Goal: Task Accomplishment & Management: Manage account settings

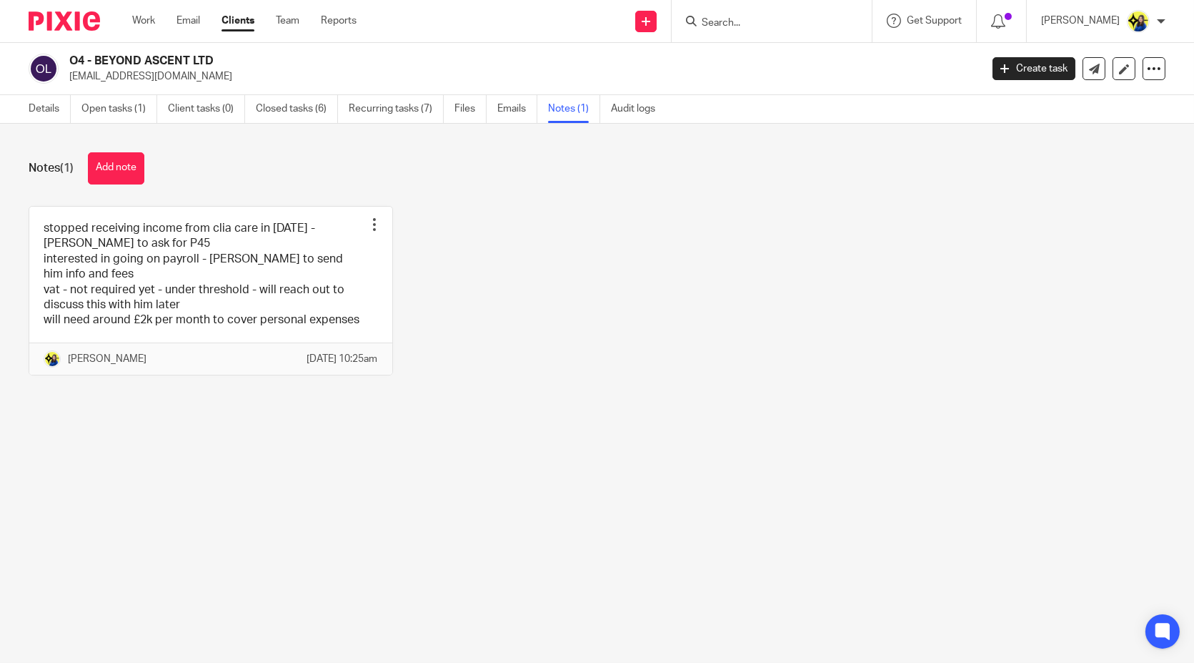
click at [778, 18] on input "Search" at bounding box center [764, 23] width 129 height 13
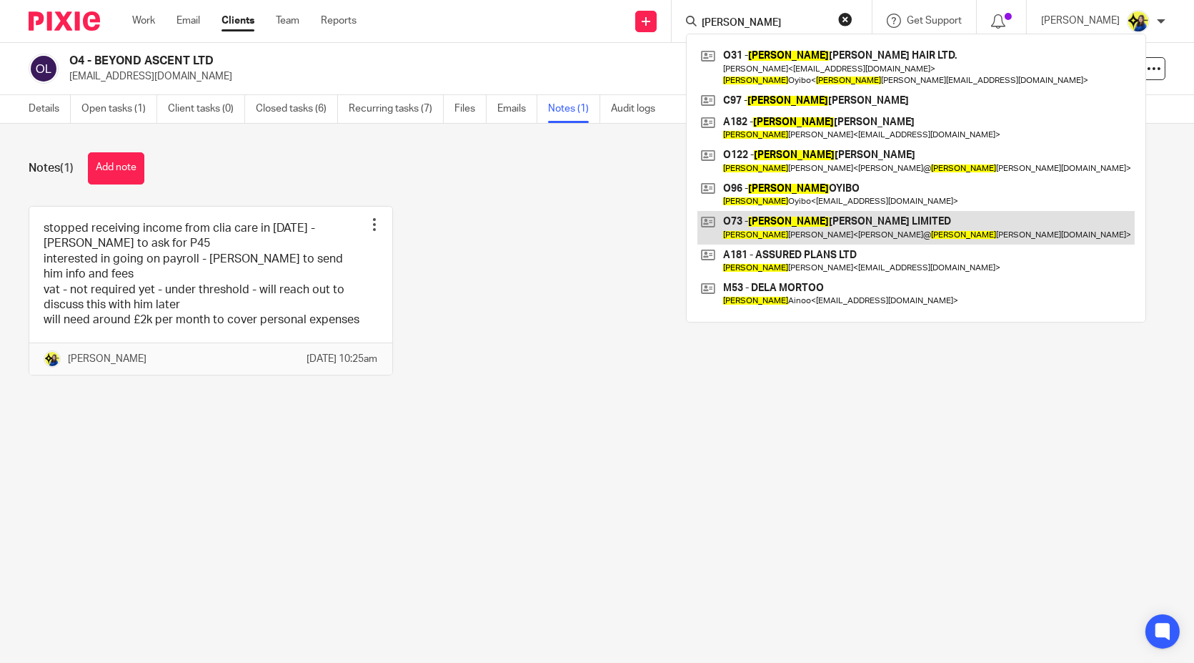
type input "jennifer"
click at [785, 222] on link at bounding box center [916, 227] width 437 height 33
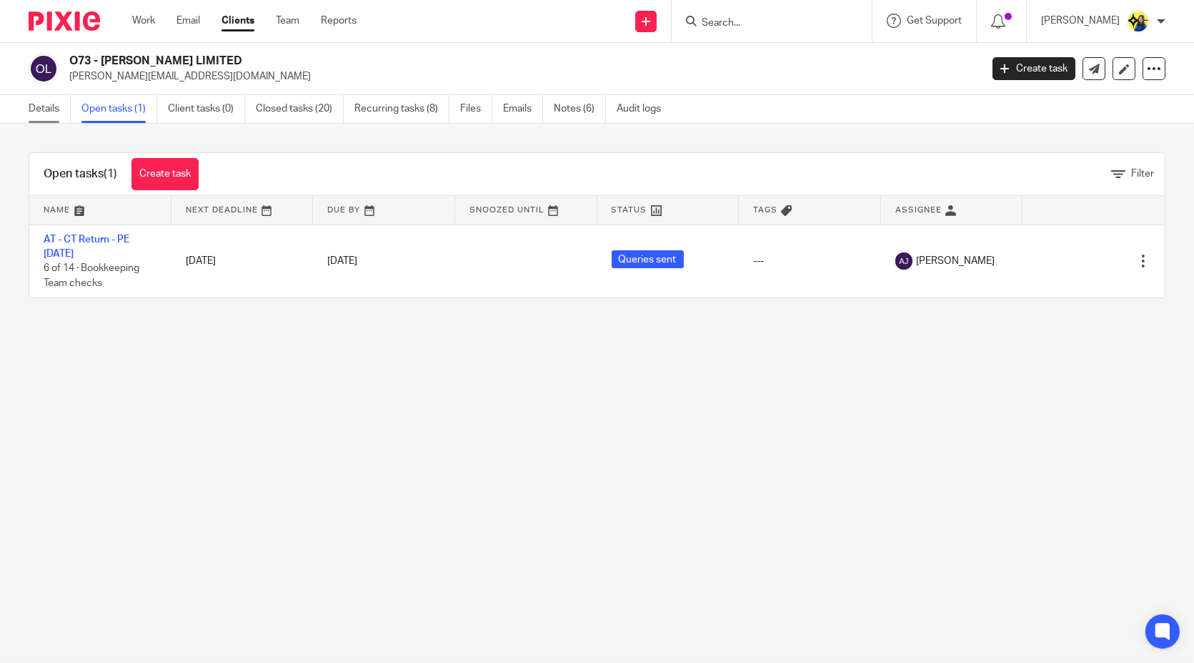
click at [39, 107] on link "Details" at bounding box center [50, 109] width 42 height 28
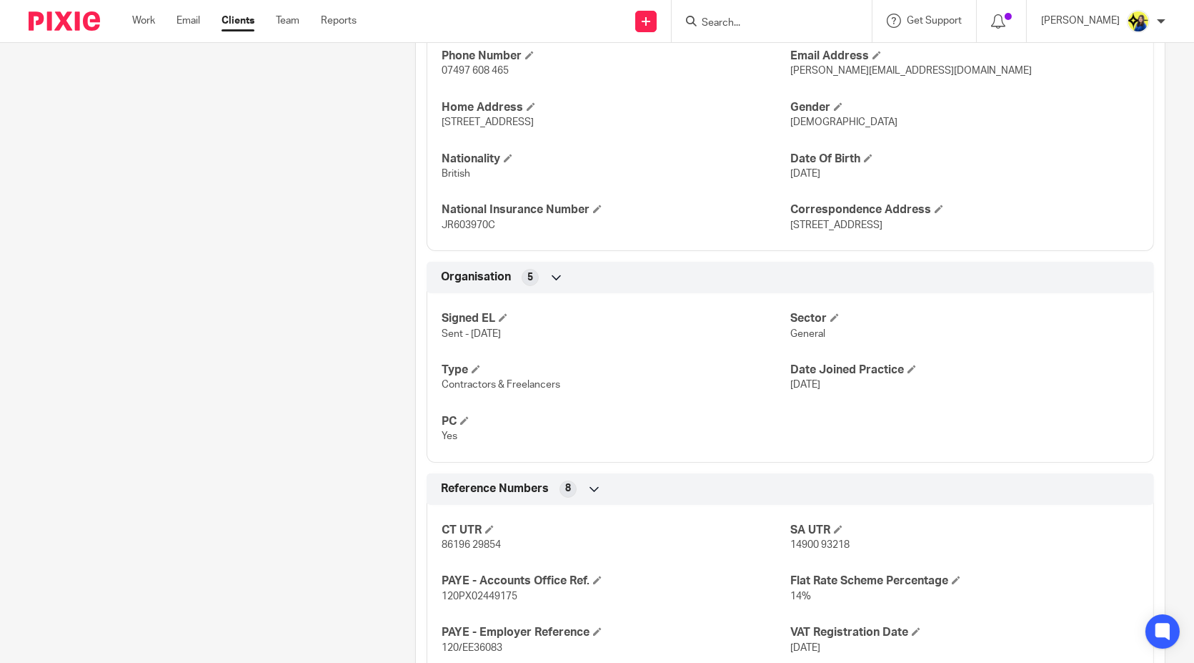
scroll to position [873, 0]
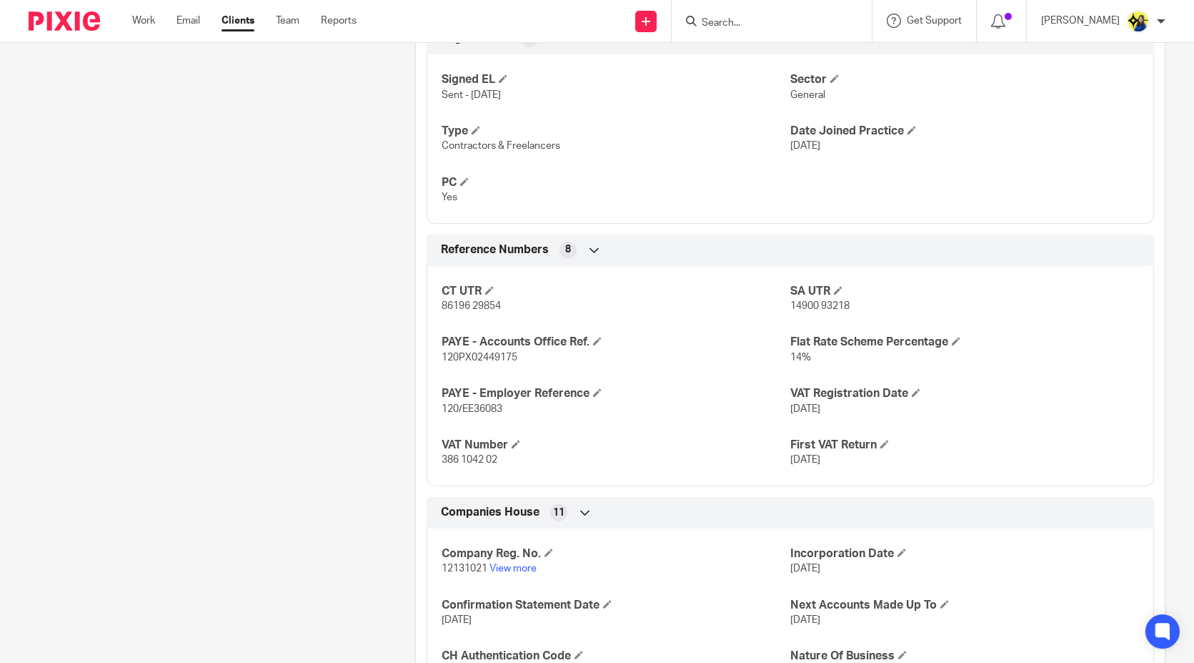
click at [307, 415] on div "Client contacts Jennifer O’Neill (Design Commercial Agent) 07497 608 465 jenny@…" at bounding box center [199, 91] width 387 height 1625
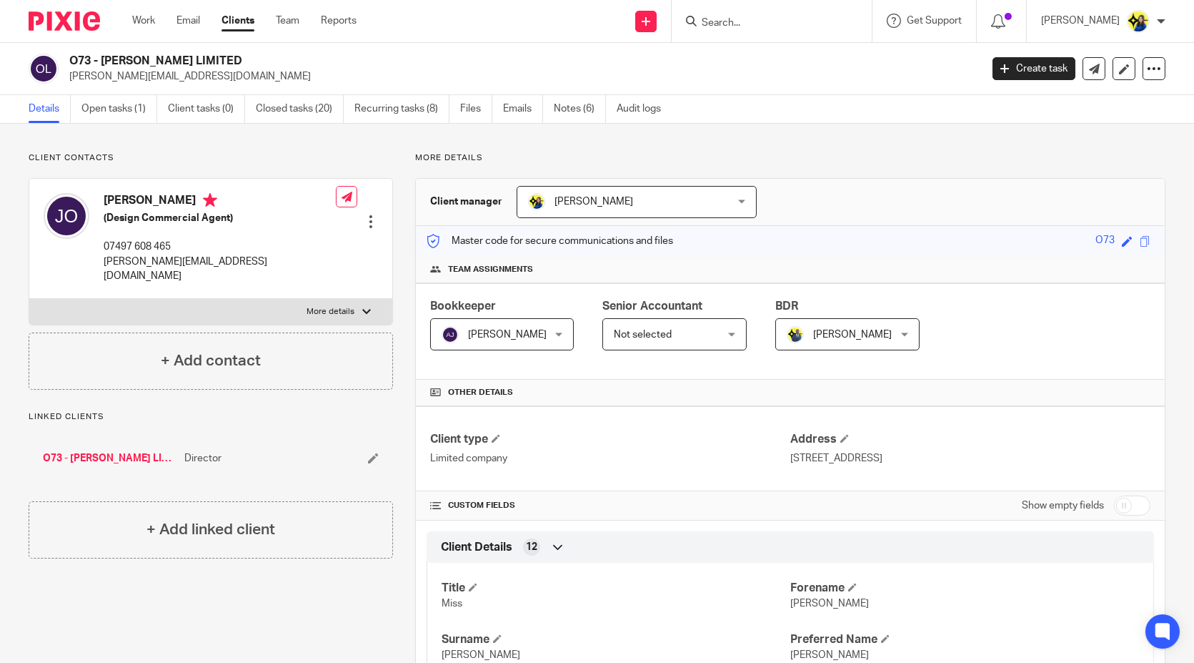
scroll to position [0, 0]
click at [293, 166] on div "Client contacts Jennifer O’Neill (Design Commercial Agent) 07497 608 465 jenny@…" at bounding box center [211, 270] width 365 height 237
click at [318, 115] on link "Closed tasks (20)" at bounding box center [300, 109] width 88 height 28
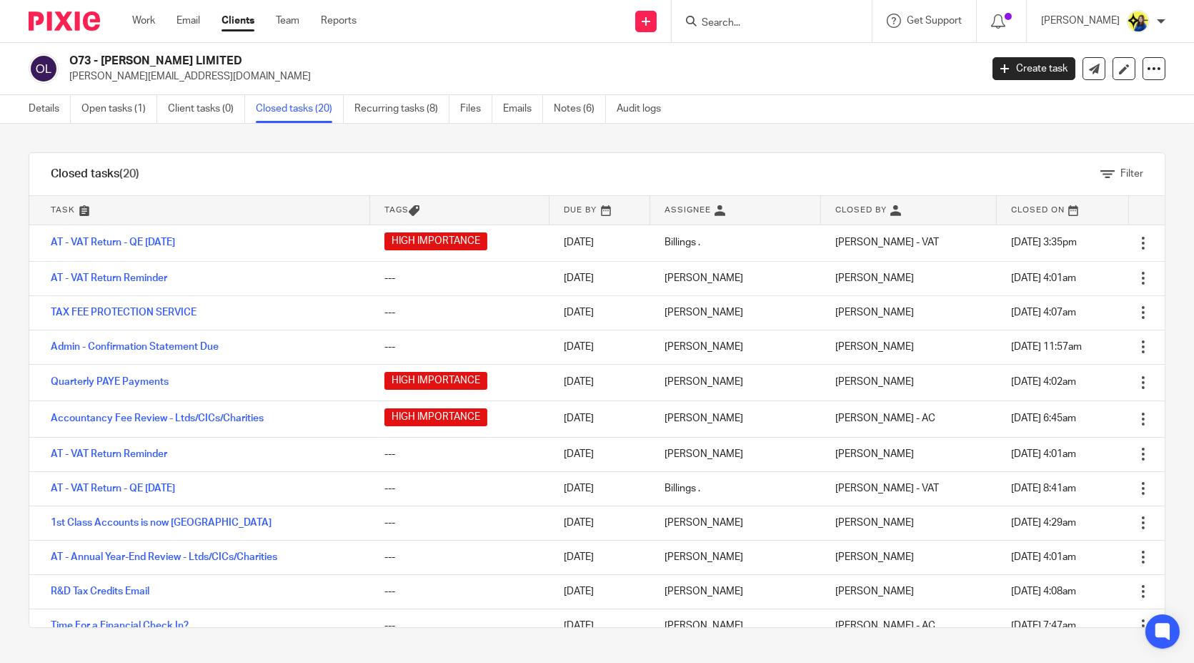
click at [823, 31] on div at bounding box center [772, 21] width 200 height 42
click at [818, 26] on input "Search" at bounding box center [764, 23] width 129 height 13
paste input "[EMAIL_ADDRESS][DOMAIN_NAME]"
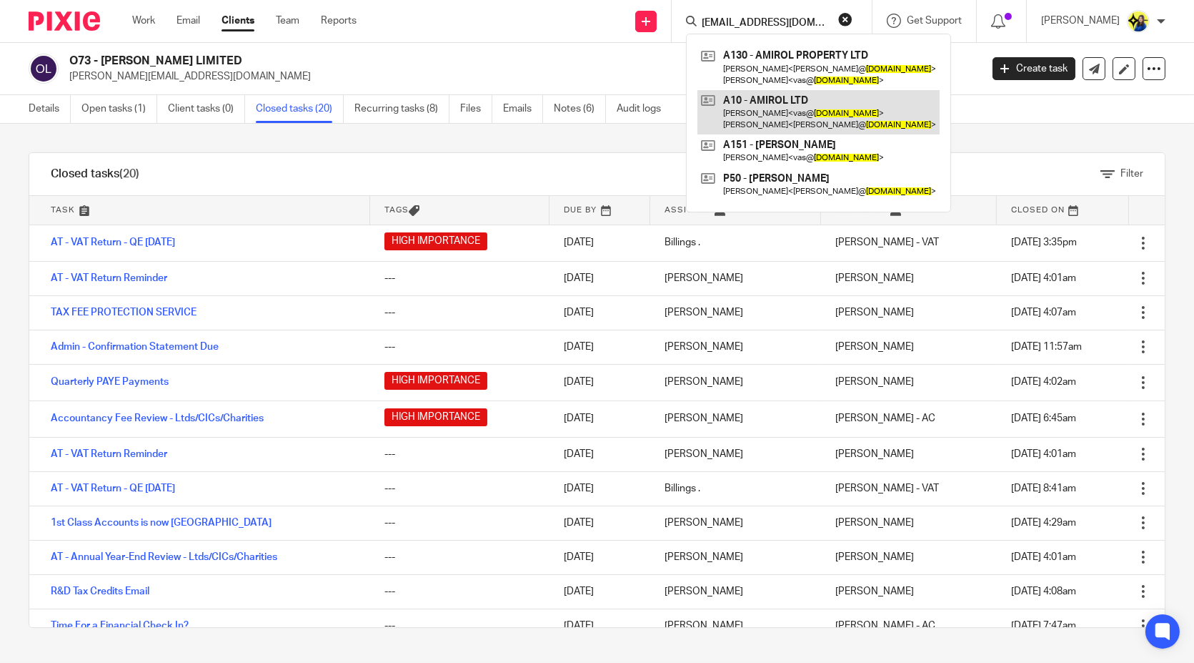
type input "[EMAIL_ADDRESS][DOMAIN_NAME]"
click at [821, 116] on link at bounding box center [819, 112] width 242 height 44
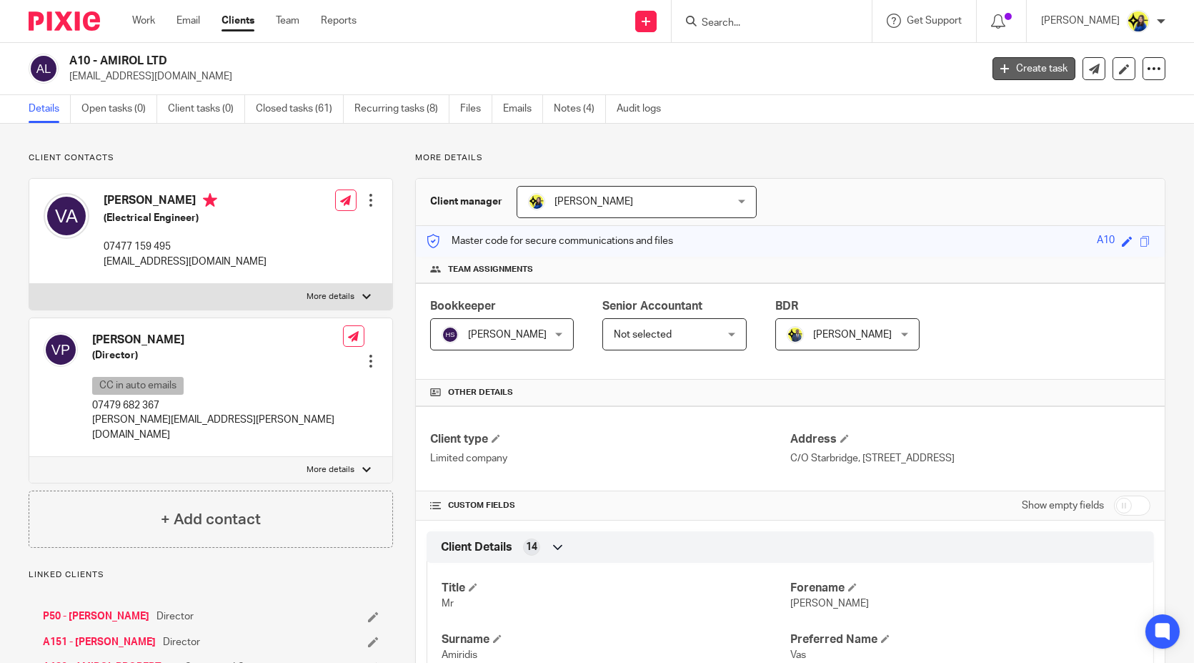
click at [1001, 66] on icon at bounding box center [1005, 68] width 9 height 9
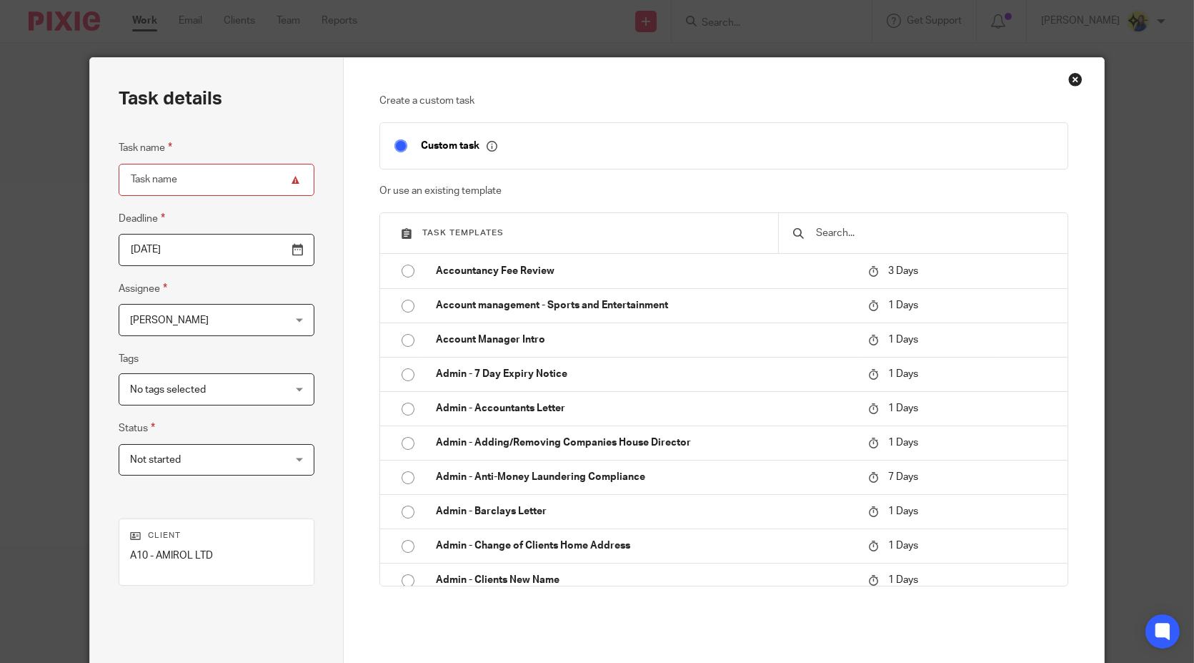
click at [855, 232] on input "text" at bounding box center [934, 233] width 239 height 16
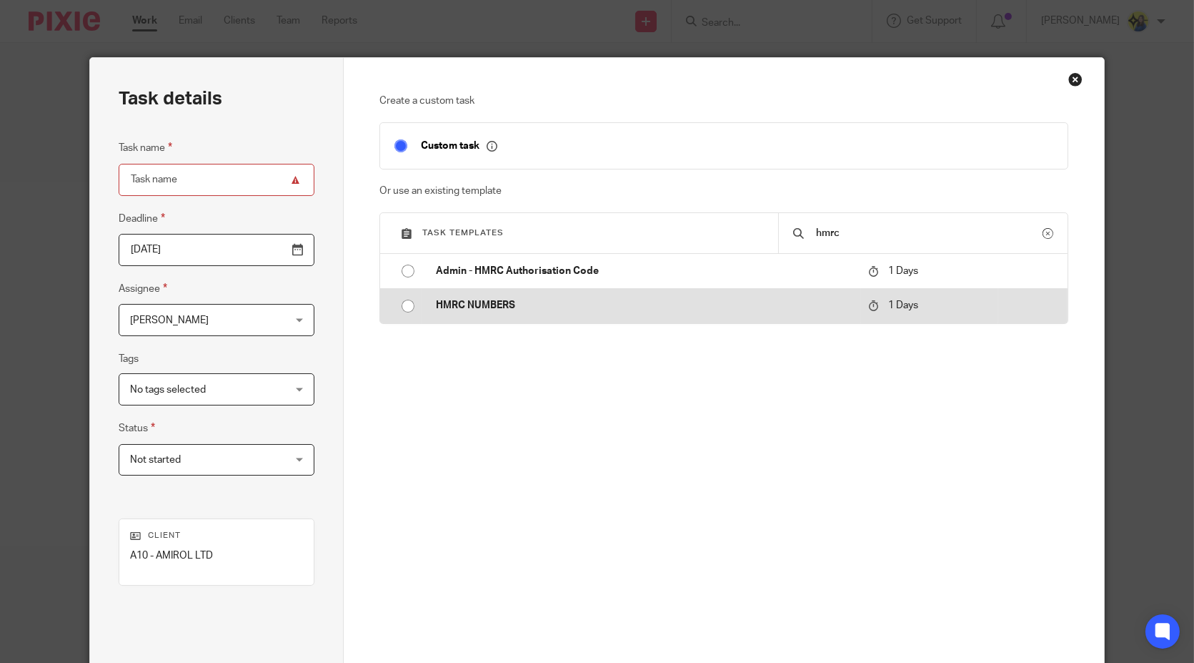
type input "hmrc"
click at [723, 300] on p "HMRC NUMBERS" at bounding box center [645, 305] width 418 height 14
type input "2025-09-27"
type input "HMRC NUMBERS"
checkbox input "false"
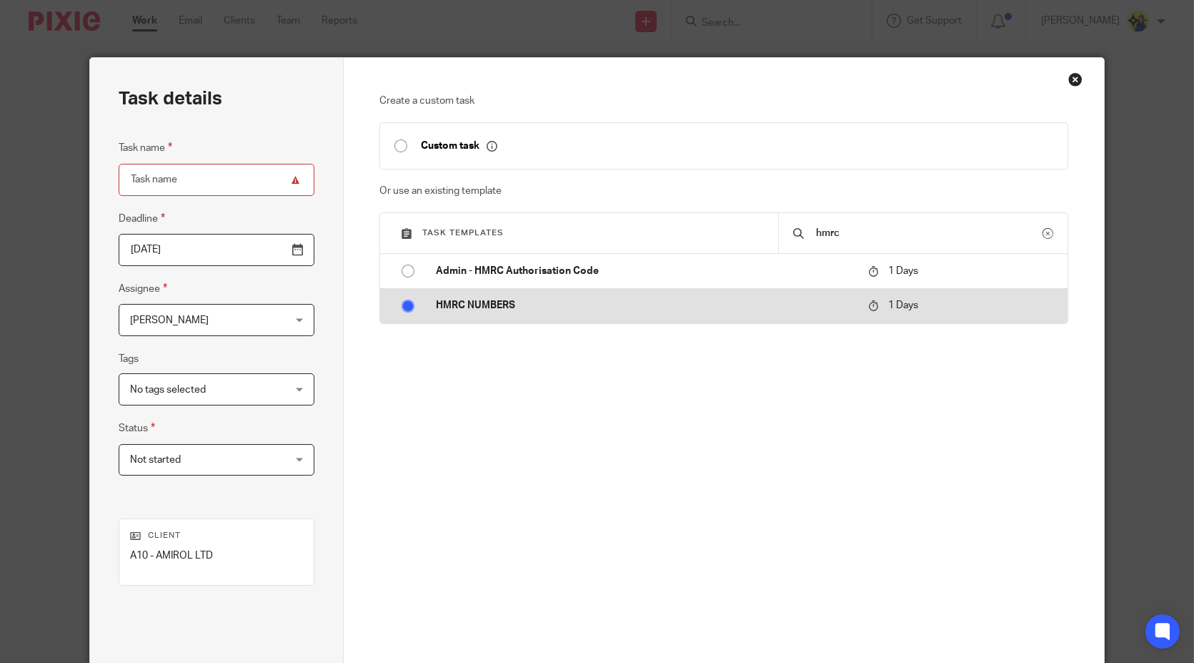
radio input "true"
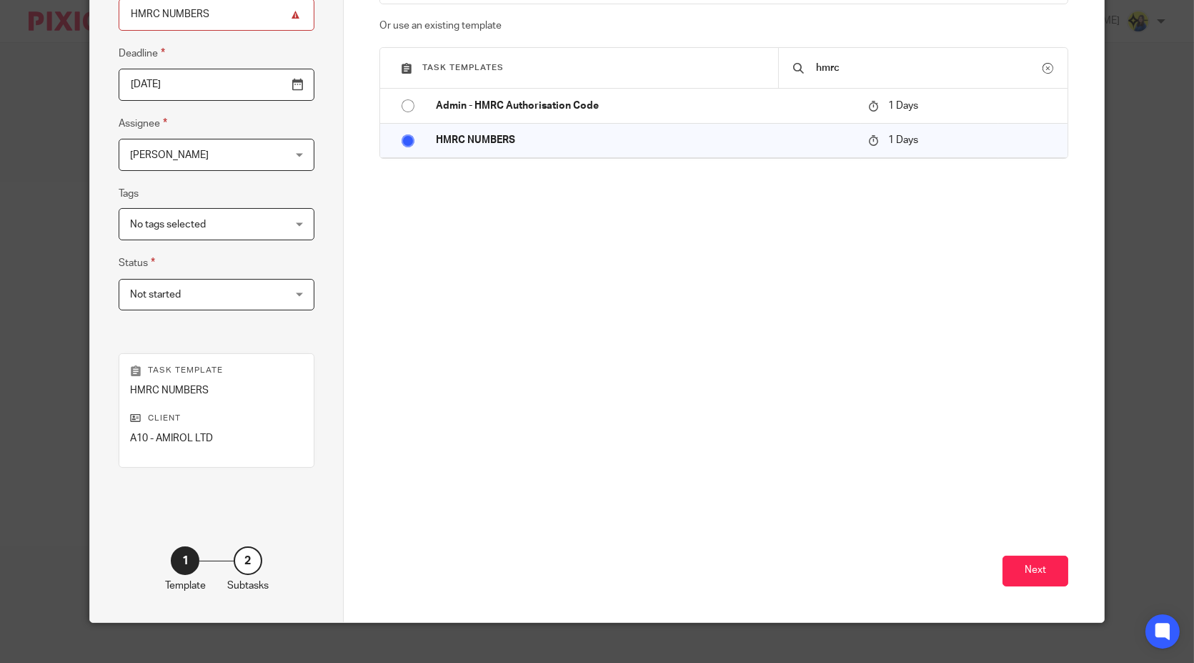
scroll to position [182, 0]
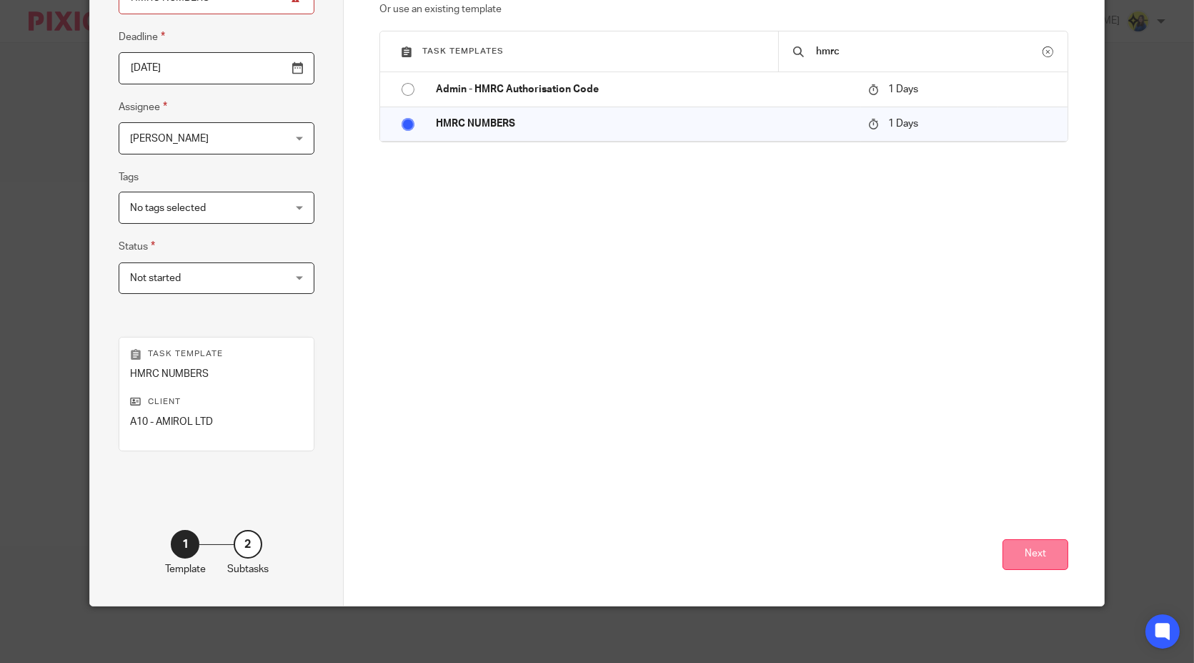
click at [1046, 548] on button "Next" at bounding box center [1036, 554] width 66 height 31
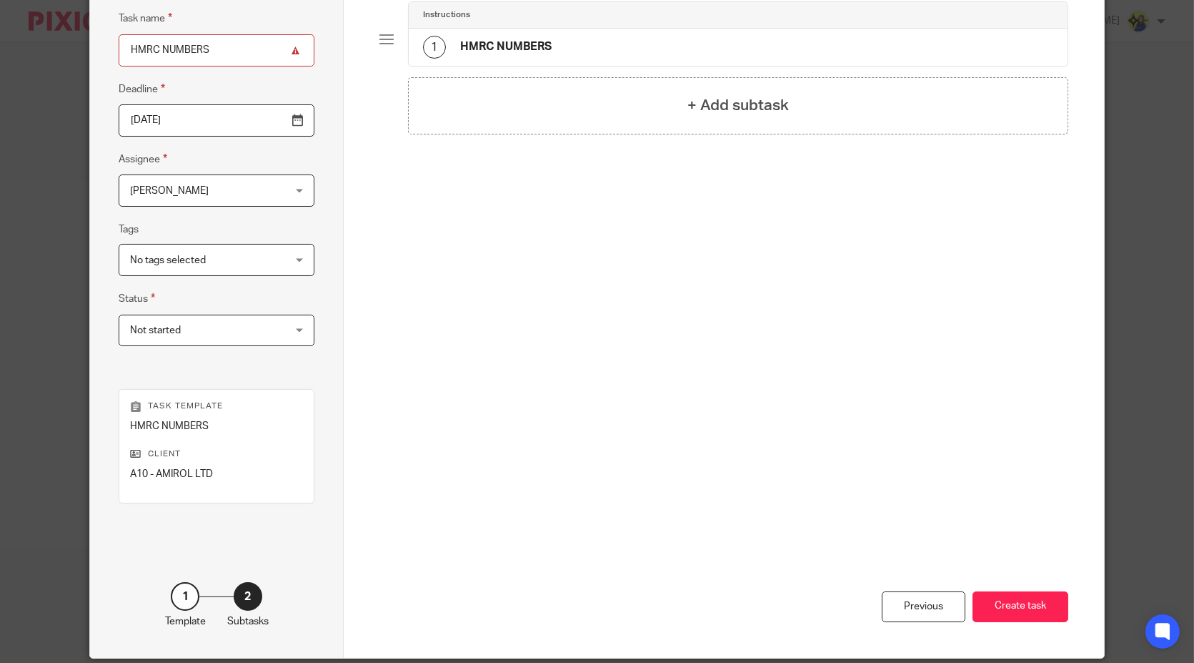
scroll to position [0, 0]
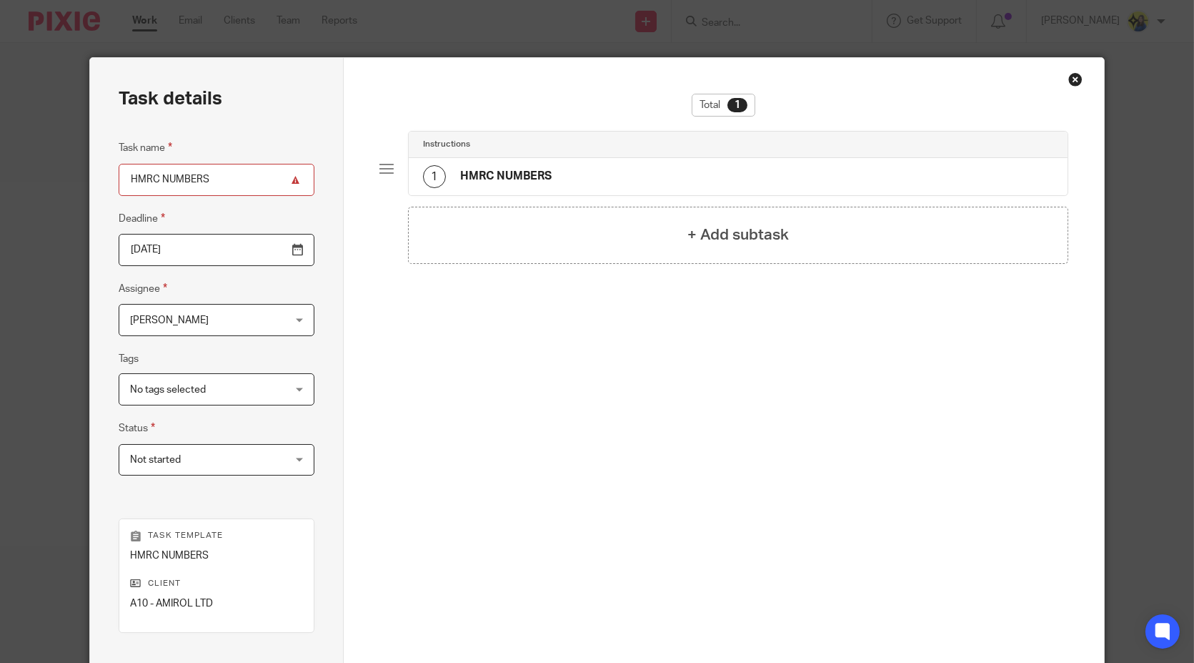
click at [651, 174] on div "1 HMRC NUMBERS" at bounding box center [738, 176] width 659 height 37
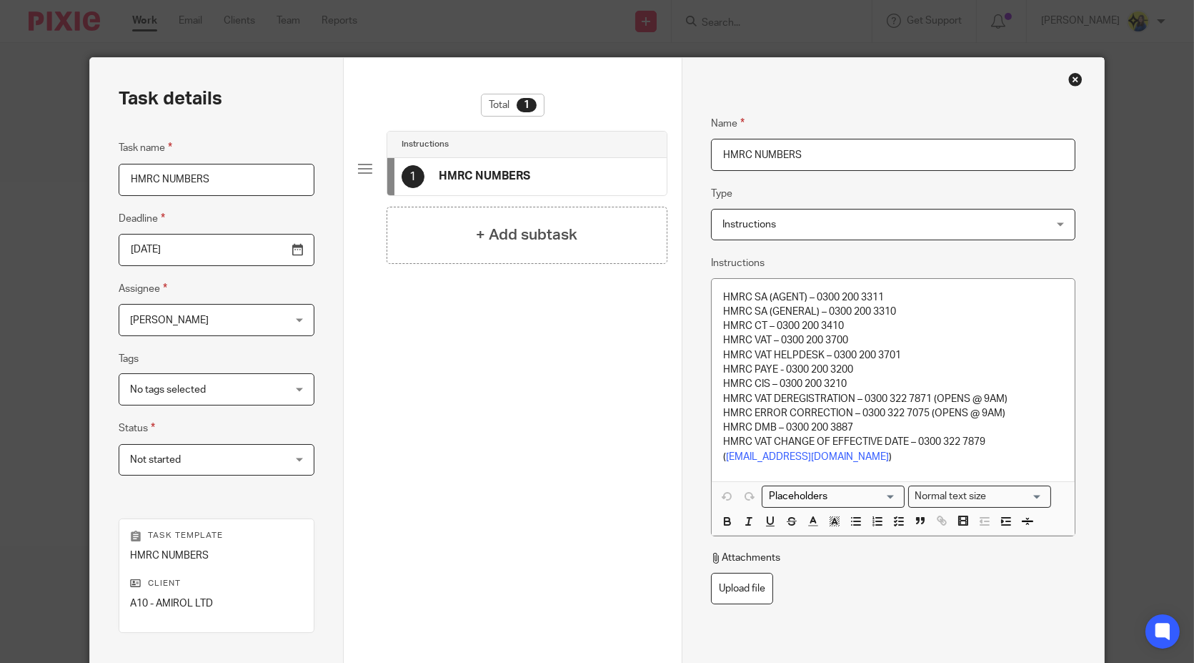
scroll to position [182, 0]
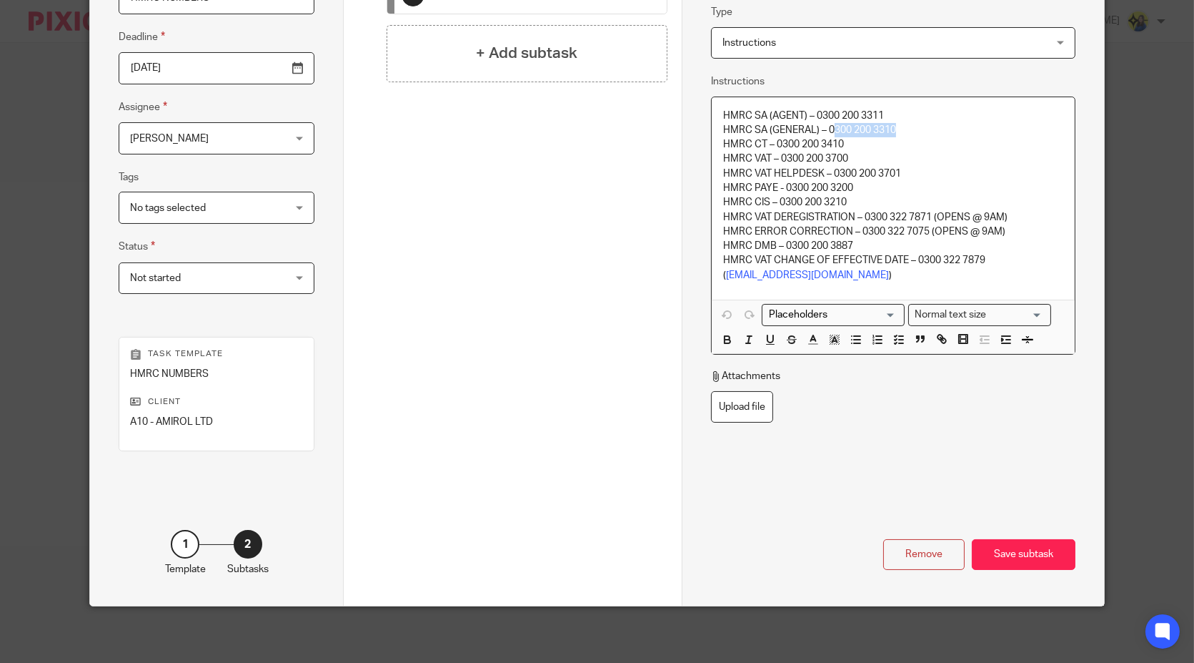
drag, startPoint x: 895, startPoint y: 127, endPoint x: 824, endPoint y: 129, distance: 70.8
click at [824, 129] on p "HMRC SA (GENERAL) – 0300 200 3310" at bounding box center [893, 130] width 340 height 14
copy p "300 200 3310"
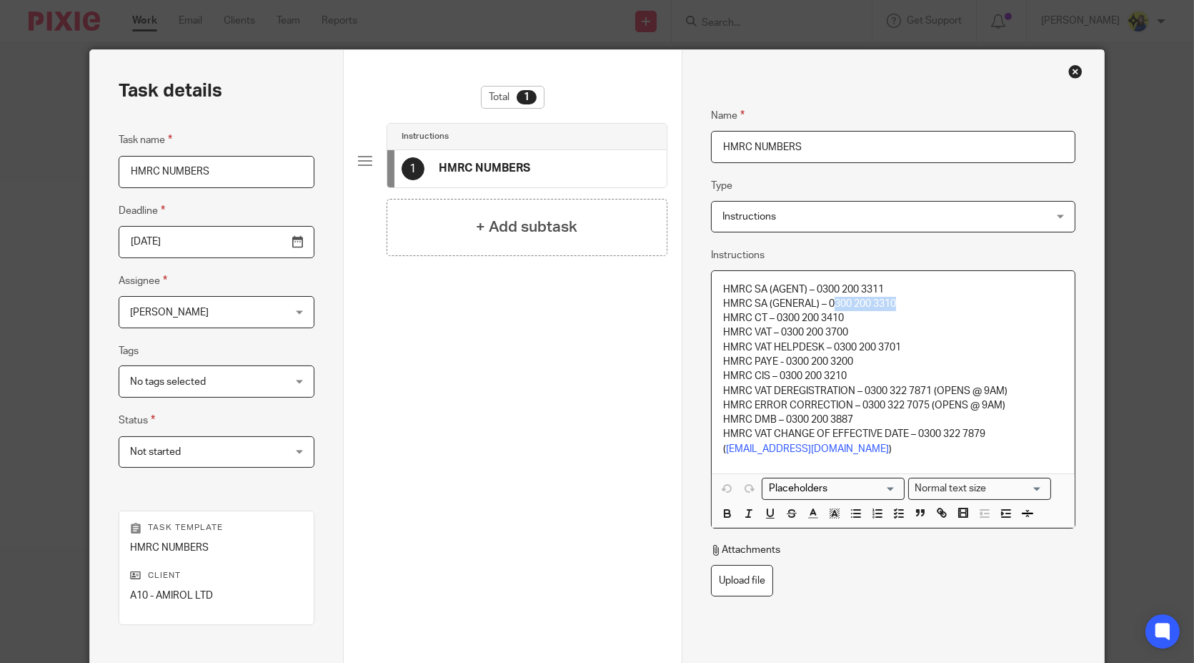
scroll to position [0, 0]
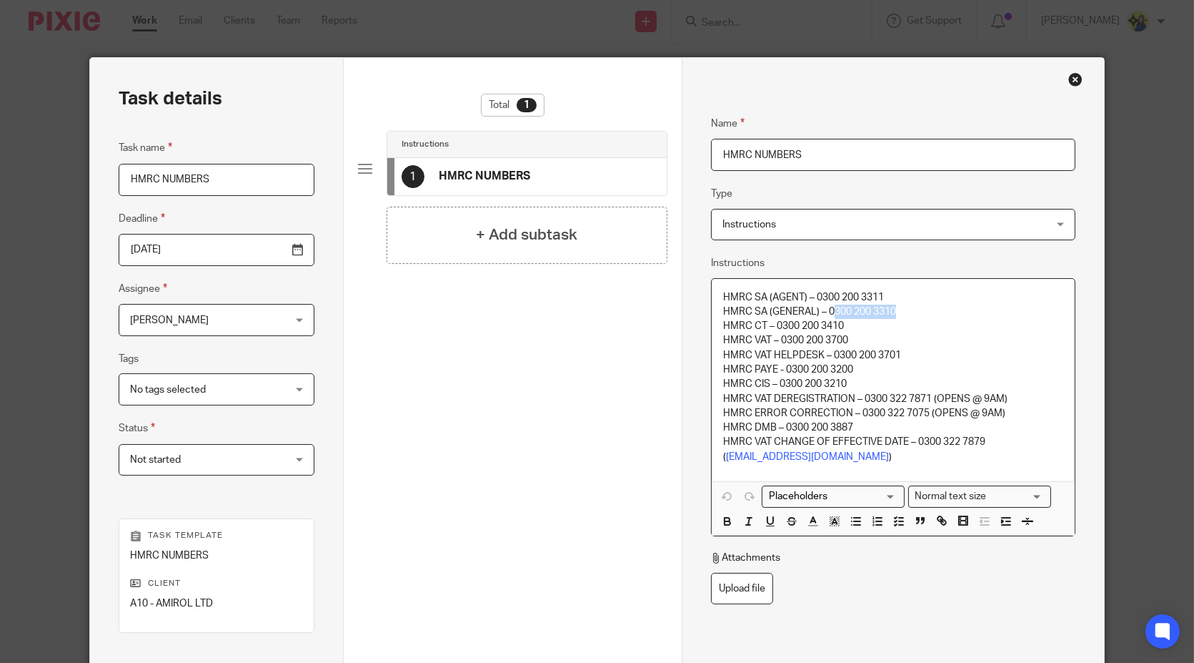
click at [1069, 77] on div "Close this dialog window" at bounding box center [1076, 79] width 14 height 14
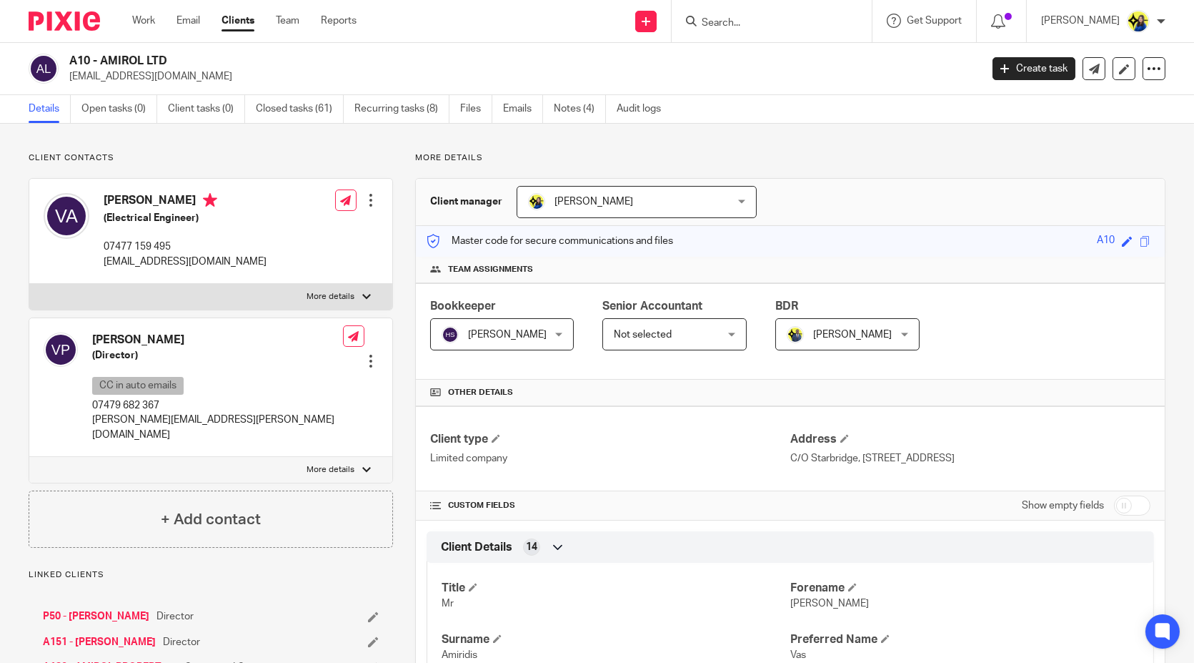
click at [803, 26] on input "Search" at bounding box center [764, 23] width 129 height 13
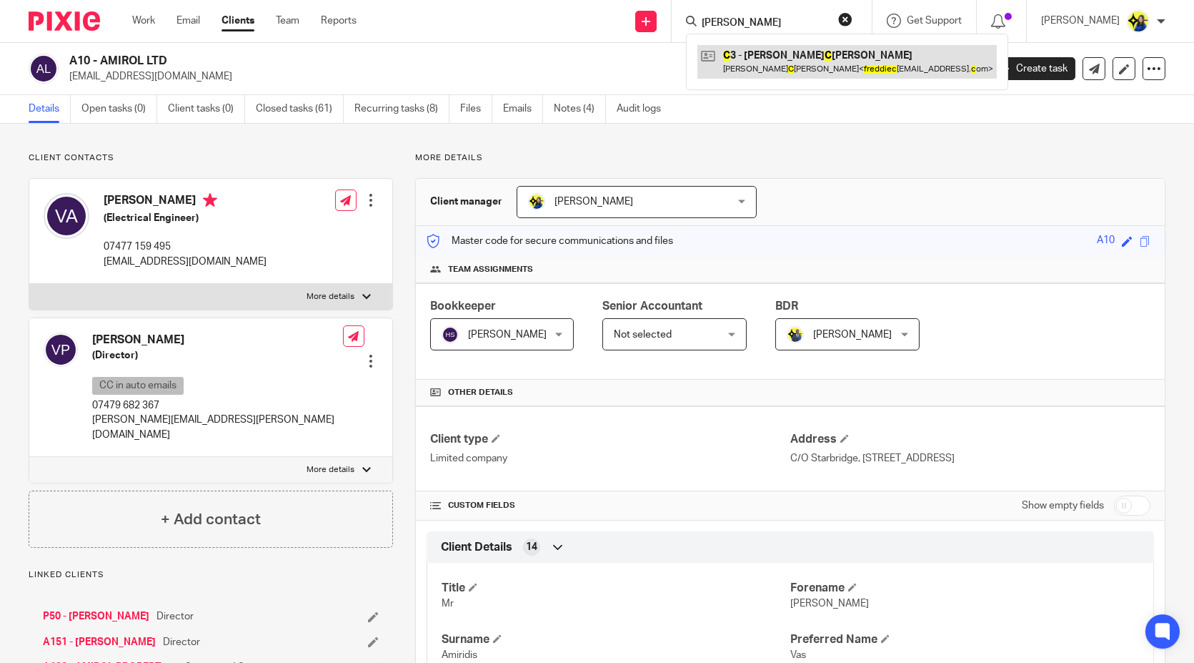
type input "freddie c"
click at [828, 56] on link at bounding box center [847, 61] width 299 height 33
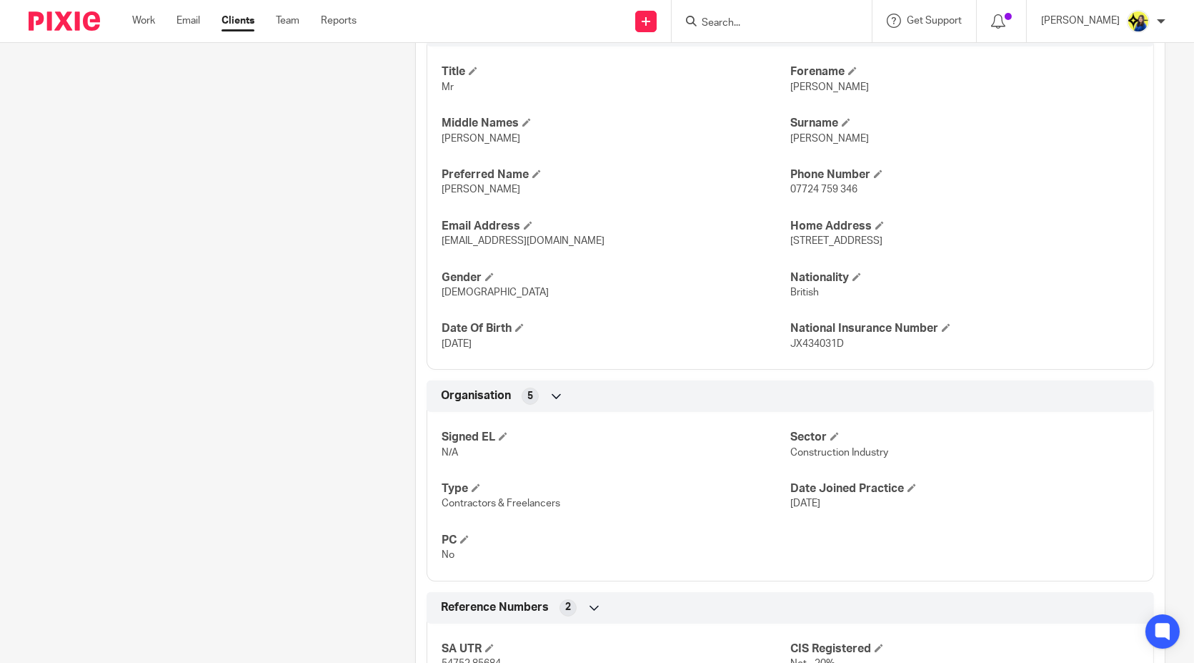
scroll to position [635, 0]
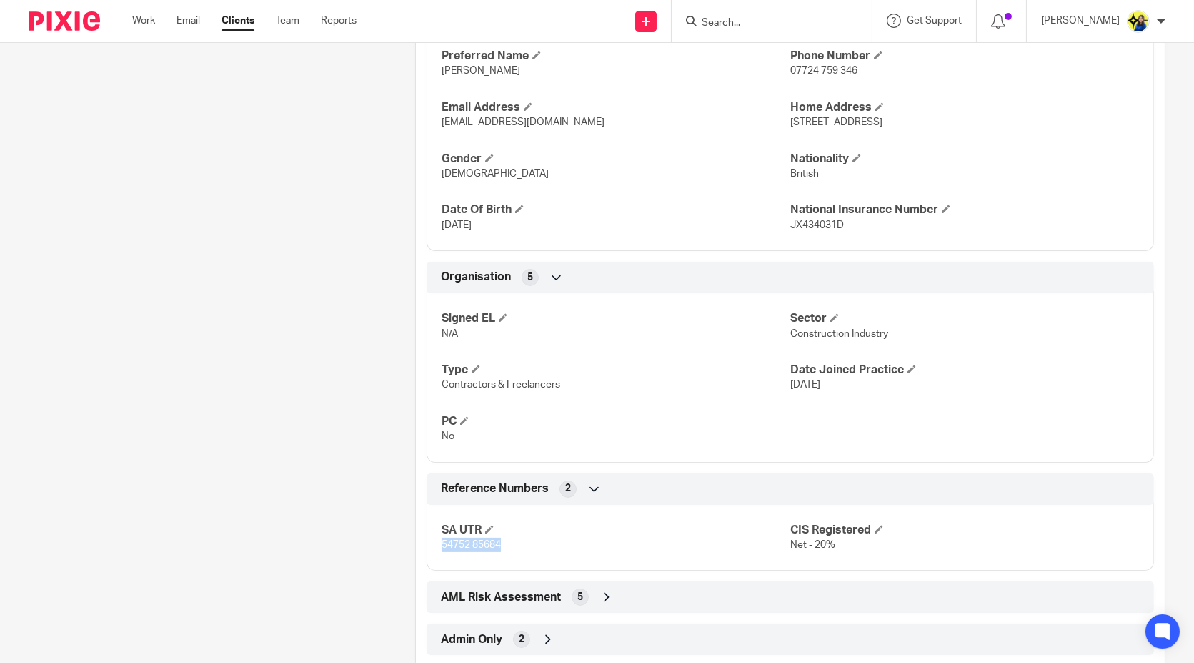
drag, startPoint x: 470, startPoint y: 545, endPoint x: 436, endPoint y: 540, distance: 34.8
click at [436, 540] on div "SA UTR 54752 85684 CIS Registered Net - 20%" at bounding box center [791, 532] width 728 height 77
copy span "54752 85684"
drag, startPoint x: 341, startPoint y: 168, endPoint x: 586, endPoint y: 7, distance: 293.2
click at [341, 168] on div "Client contacts [PERSON_NAME] (Welder) 07724 759 346 [EMAIL_ADDRESS][DOMAIN_NAM…" at bounding box center [199, 92] width 387 height 1149
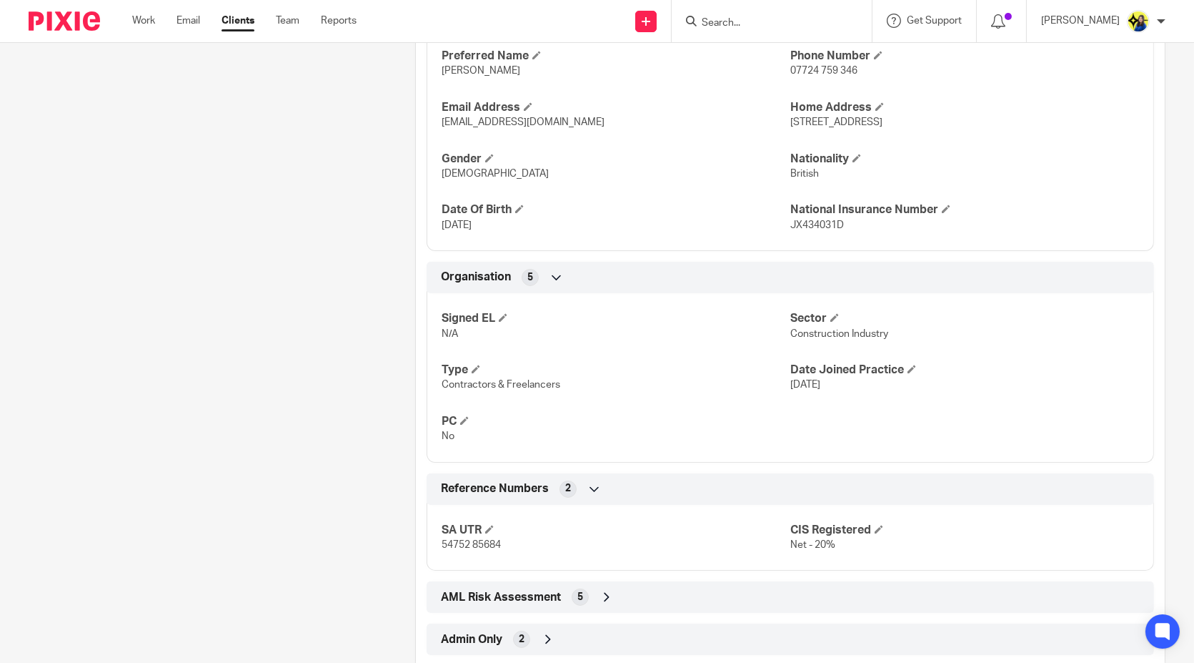
click at [829, 27] on input "Search" at bounding box center [764, 23] width 129 height 13
paste input "[PERSON_NAME][EMAIL_ADDRESS][PERSON_NAME][DOMAIN_NAME]"
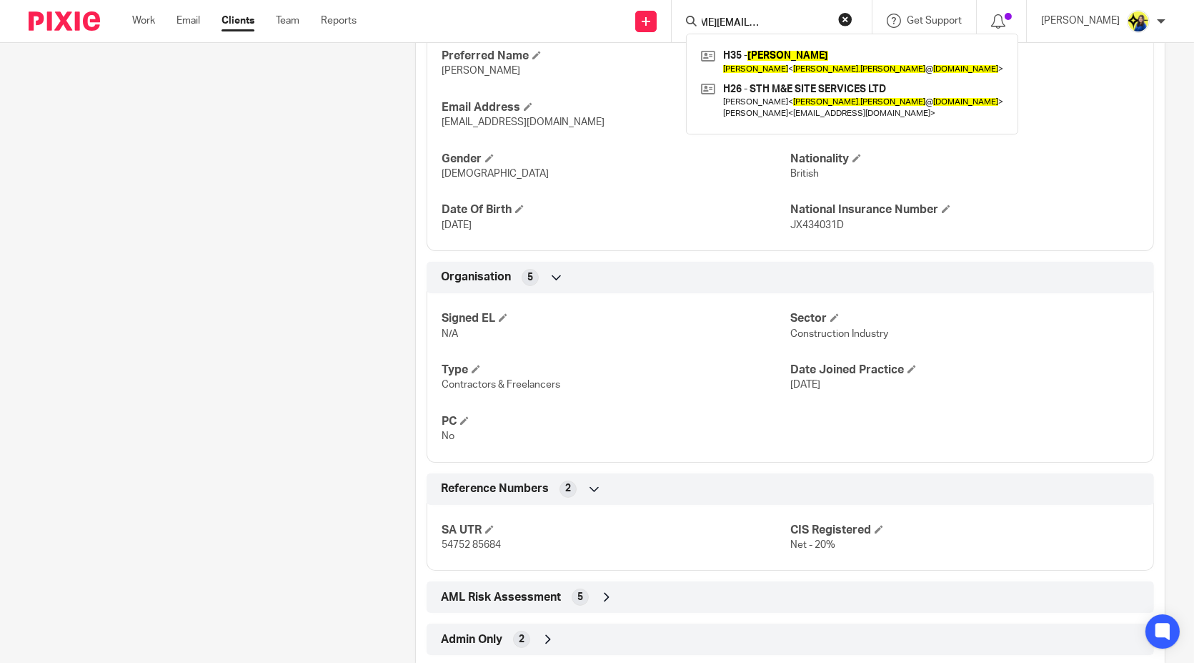
type input "[PERSON_NAME][EMAIL_ADDRESS][PERSON_NAME][DOMAIN_NAME]"
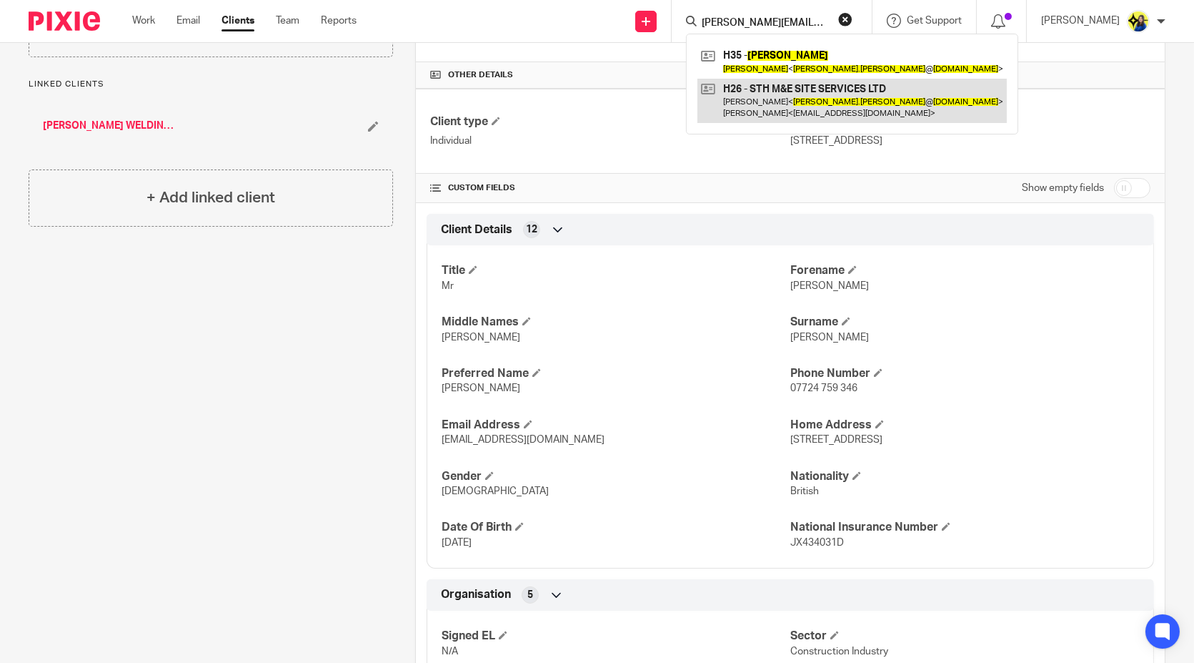
click at [921, 99] on link at bounding box center [853, 101] width 310 height 44
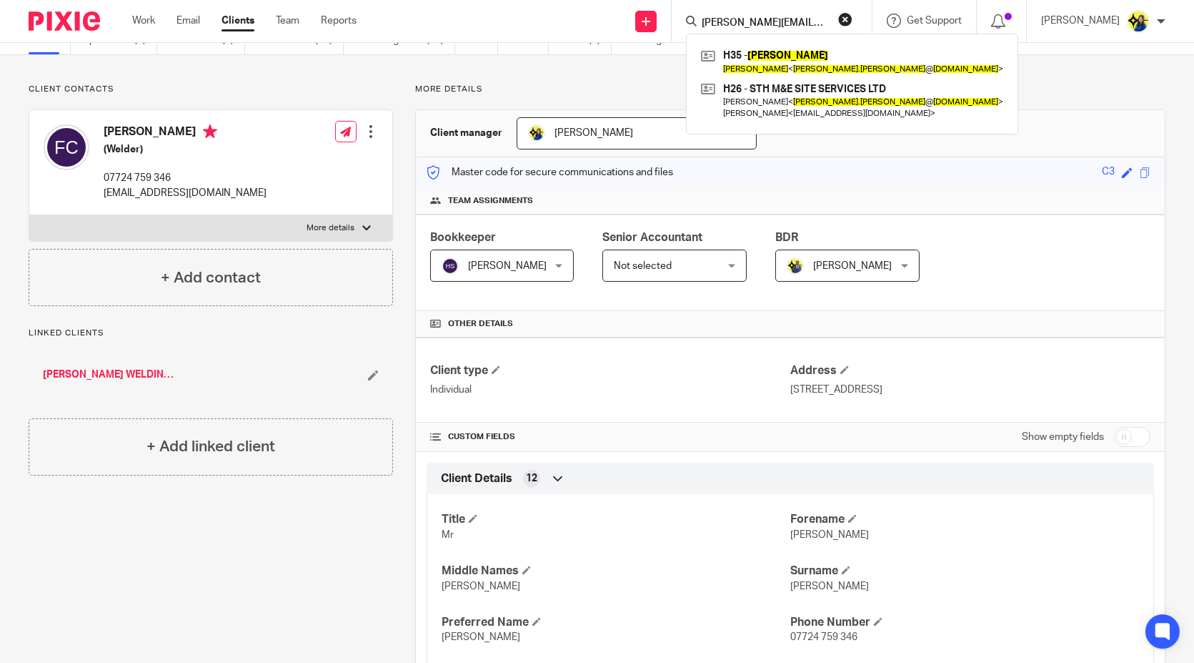
scroll to position [0, 0]
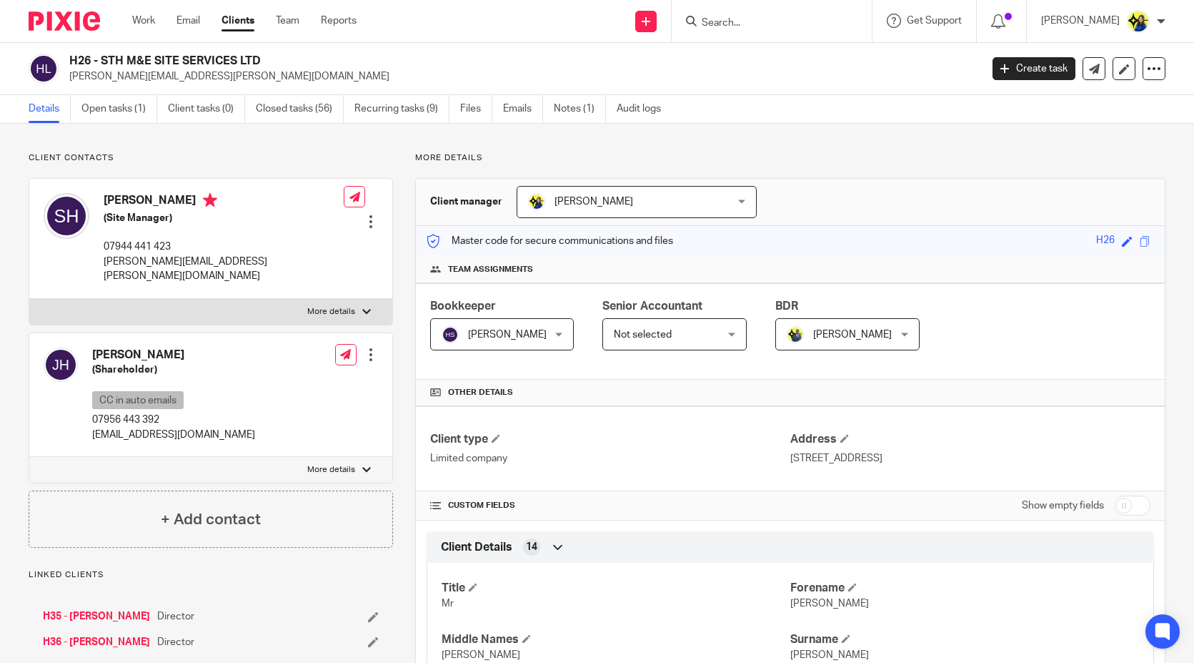
click at [130, 120] on link "Open tasks (1)" at bounding box center [119, 109] width 76 height 28
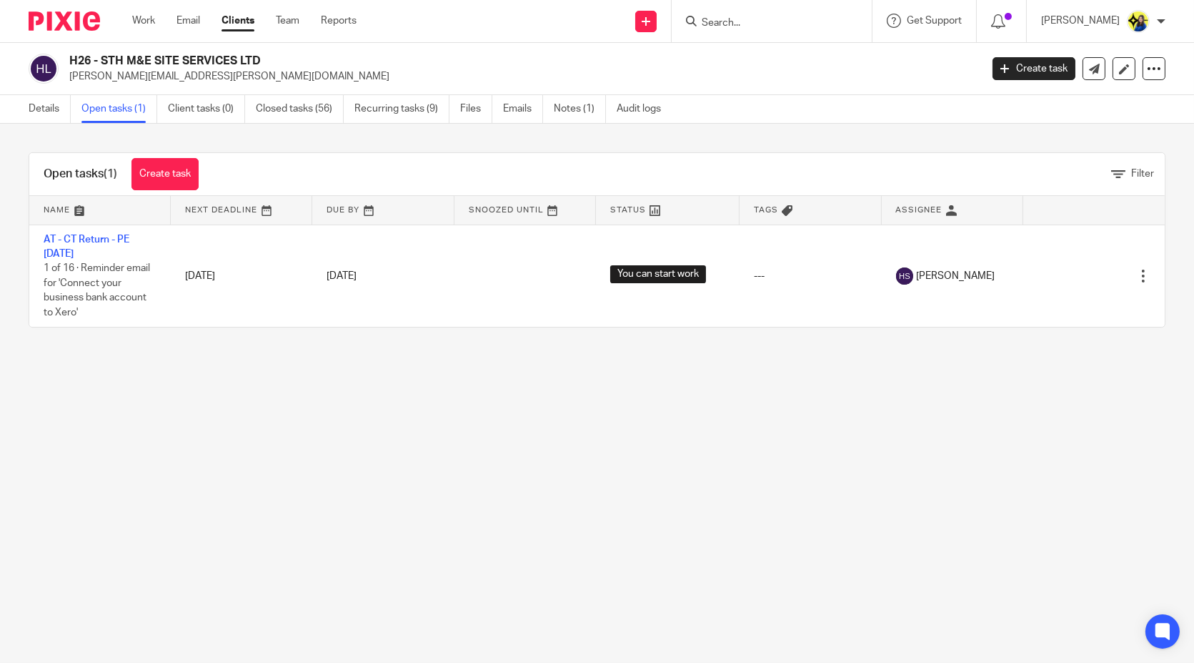
drag, startPoint x: 505, startPoint y: 393, endPoint x: 780, endPoint y: 12, distance: 470.0
click at [505, 393] on main "H26 - STH M&E SITE SERVICES LTD [PERSON_NAME][EMAIL_ADDRESS][PERSON_NAME][DOMAI…" at bounding box center [597, 331] width 1194 height 663
click at [1031, 71] on link "Create task" at bounding box center [1034, 68] width 83 height 23
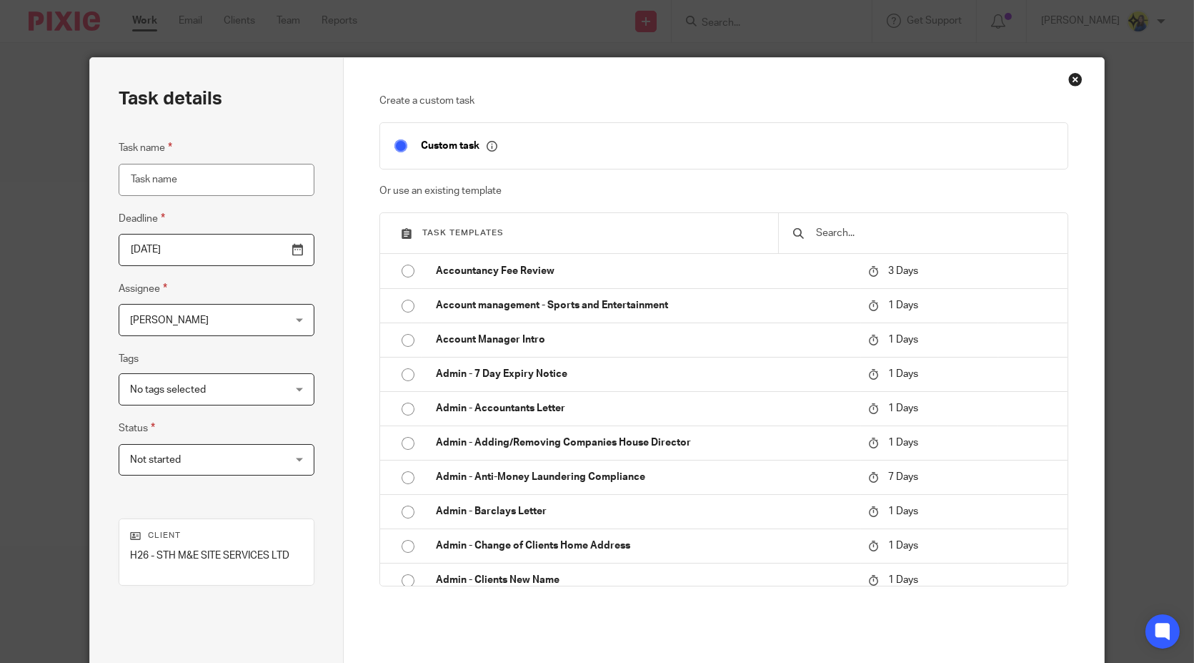
click at [904, 236] on input "text" at bounding box center [934, 233] width 239 height 16
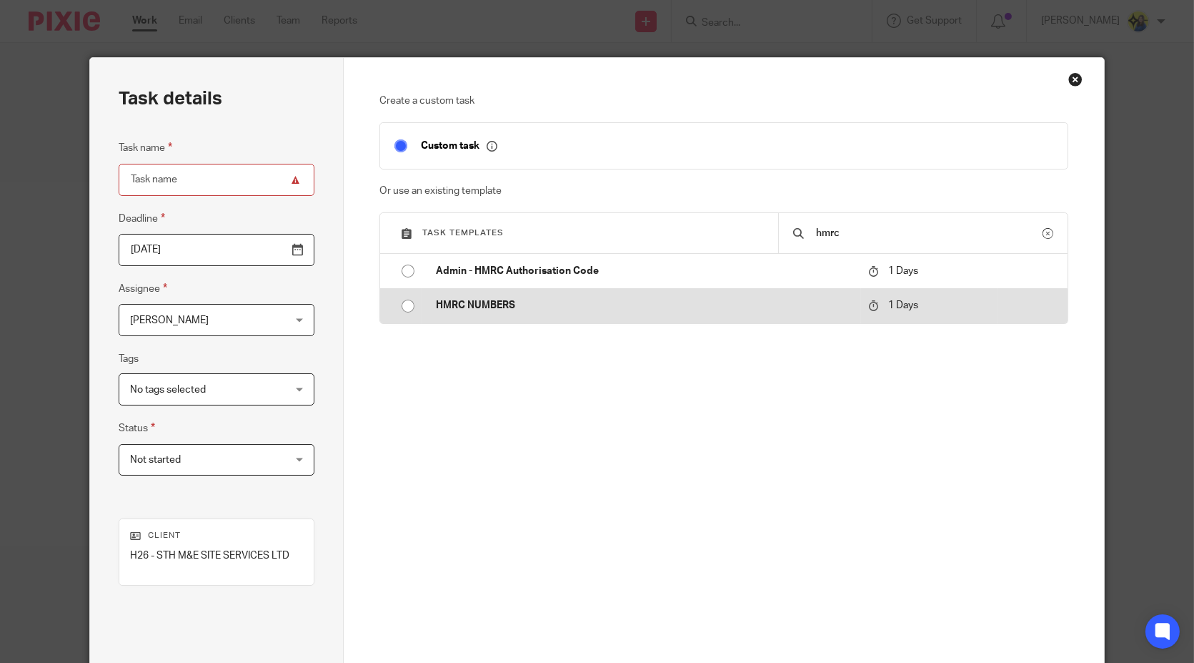
type input "hmrc"
click at [692, 301] on p "HMRC NUMBERS" at bounding box center [645, 305] width 418 height 14
type input "2025-09-27"
type input "HMRC NUMBERS"
checkbox input "false"
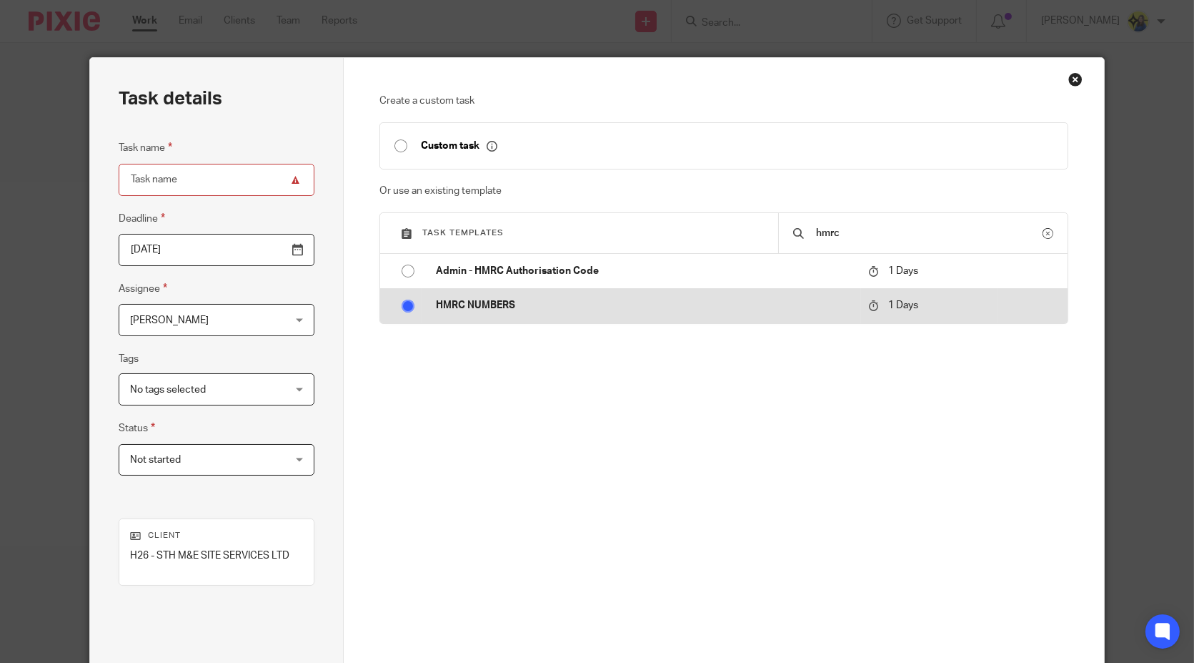
radio input "true"
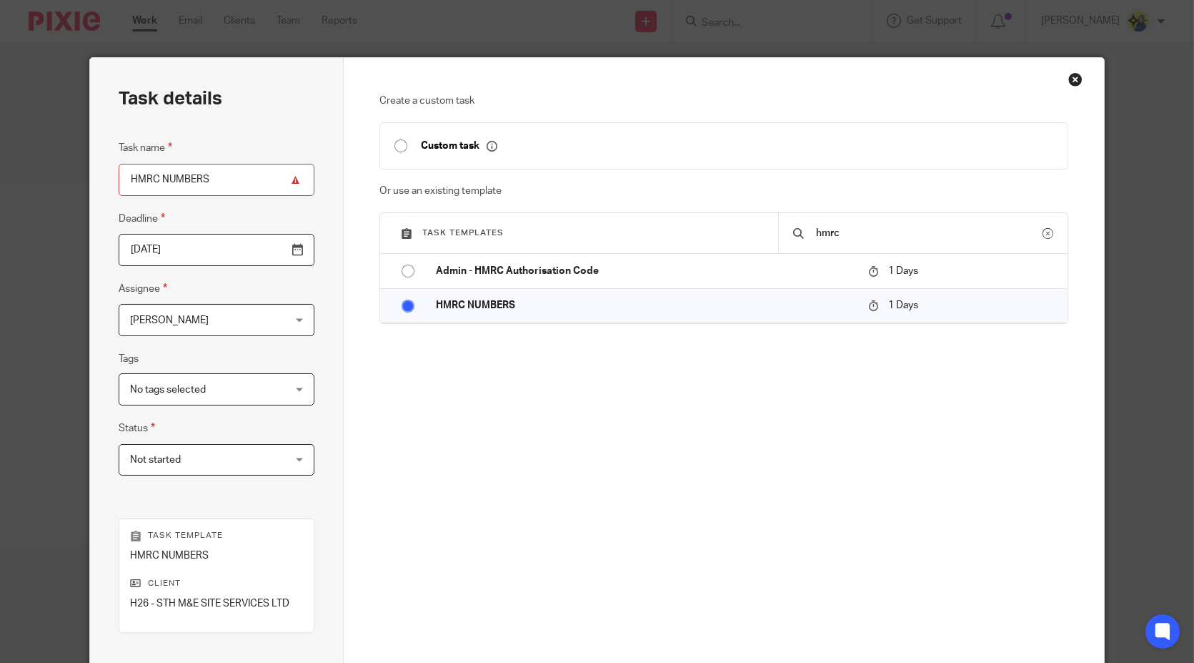
scroll to position [182, 0]
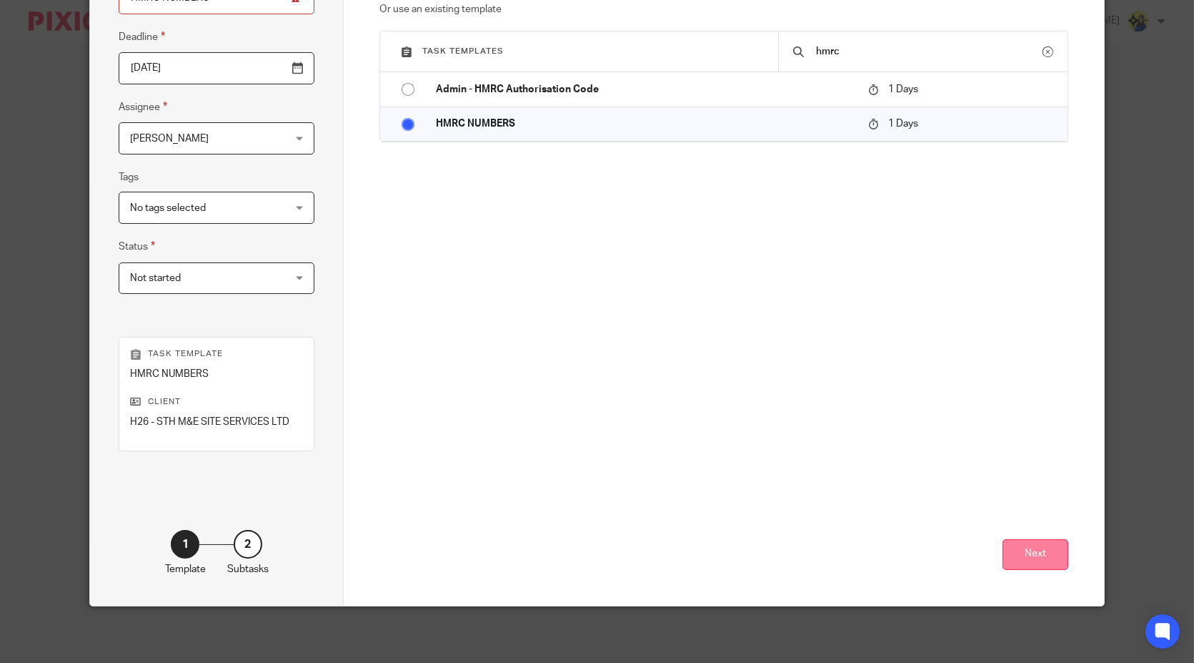
click at [1018, 552] on button "Next" at bounding box center [1036, 554] width 66 height 31
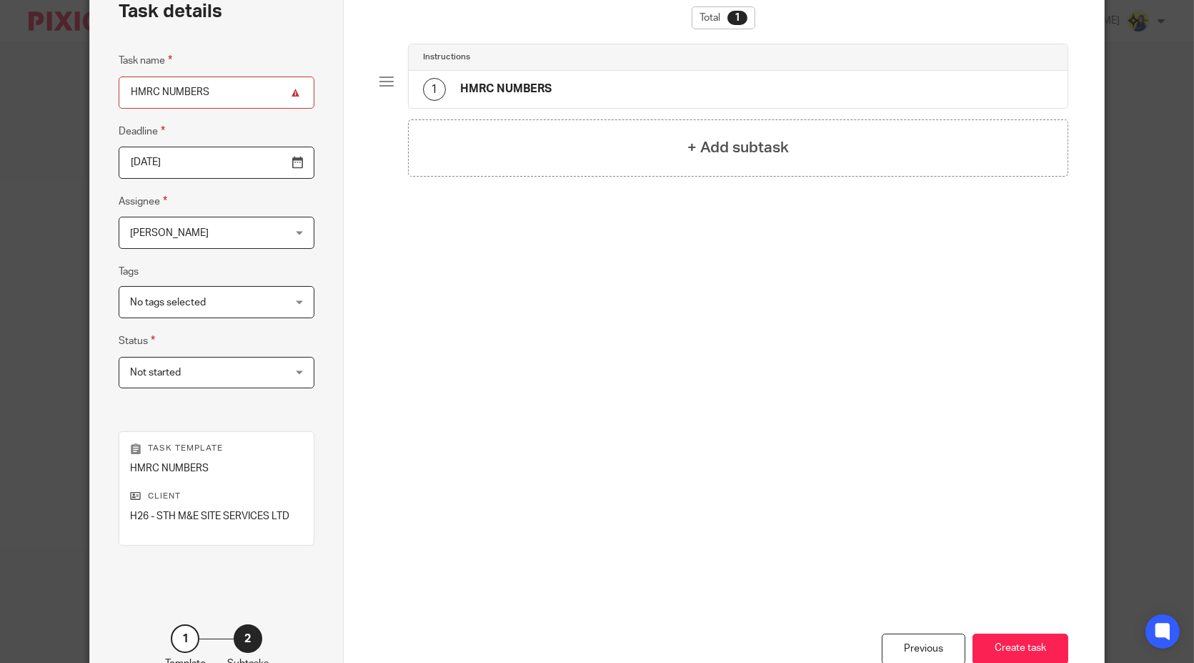
scroll to position [0, 0]
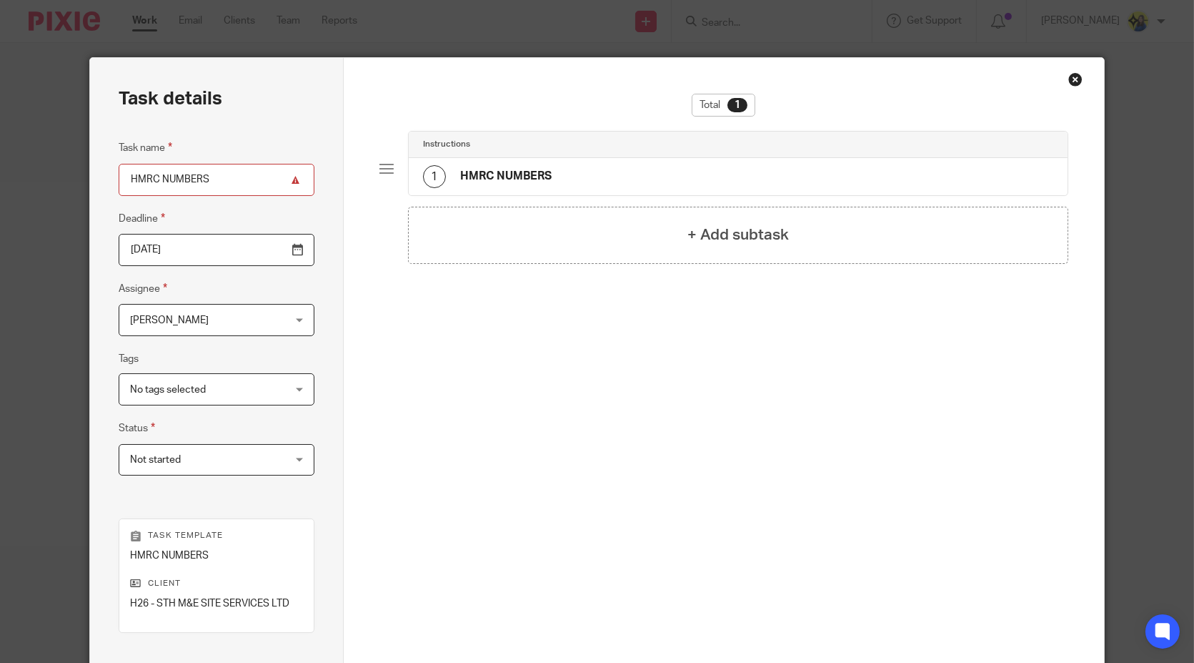
click at [541, 183] on h4 "HMRC NUMBERS" at bounding box center [505, 176] width 91 height 15
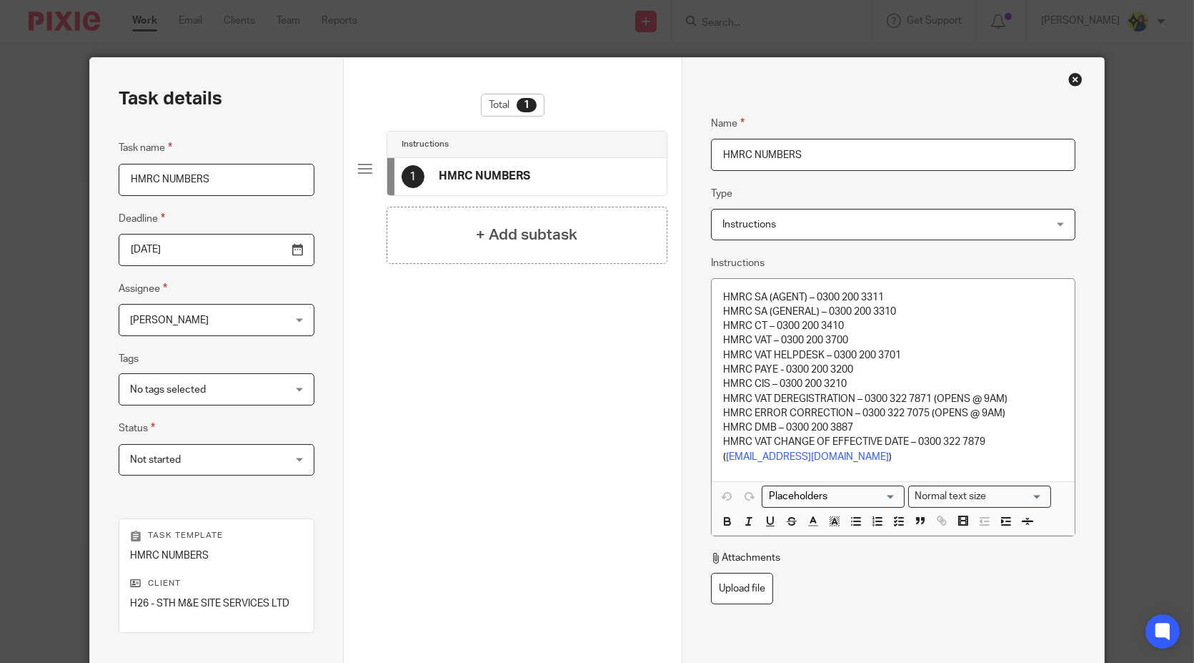
click at [1073, 74] on div "Close this dialog window" at bounding box center [1076, 79] width 14 height 14
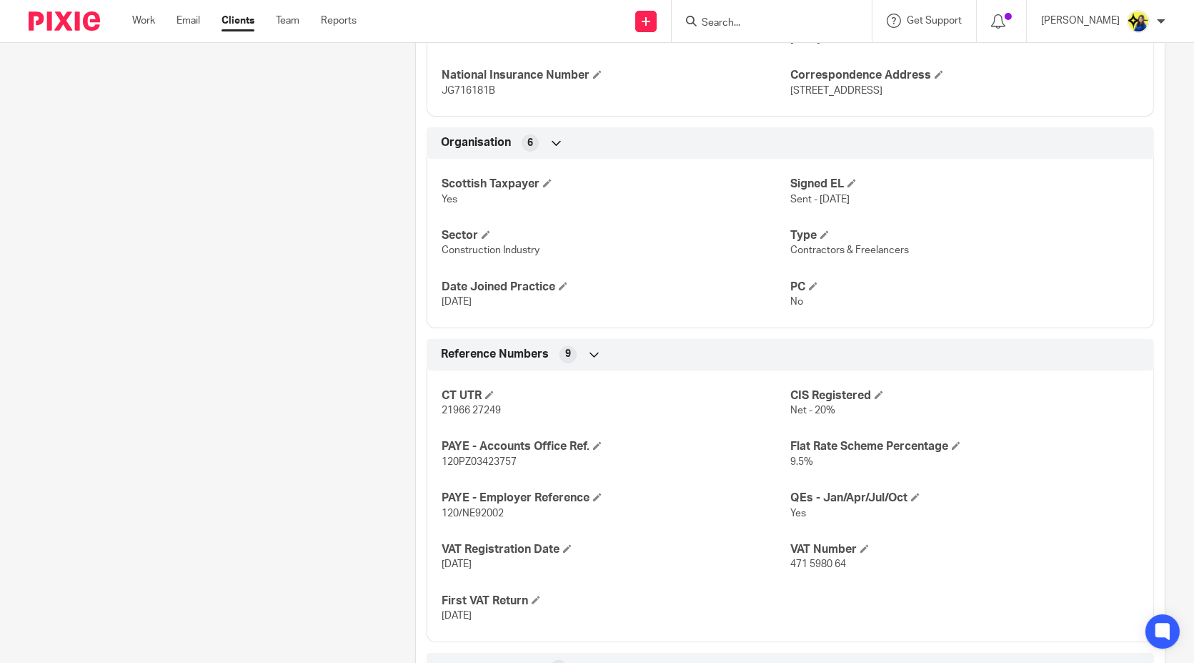
scroll to position [794, 0]
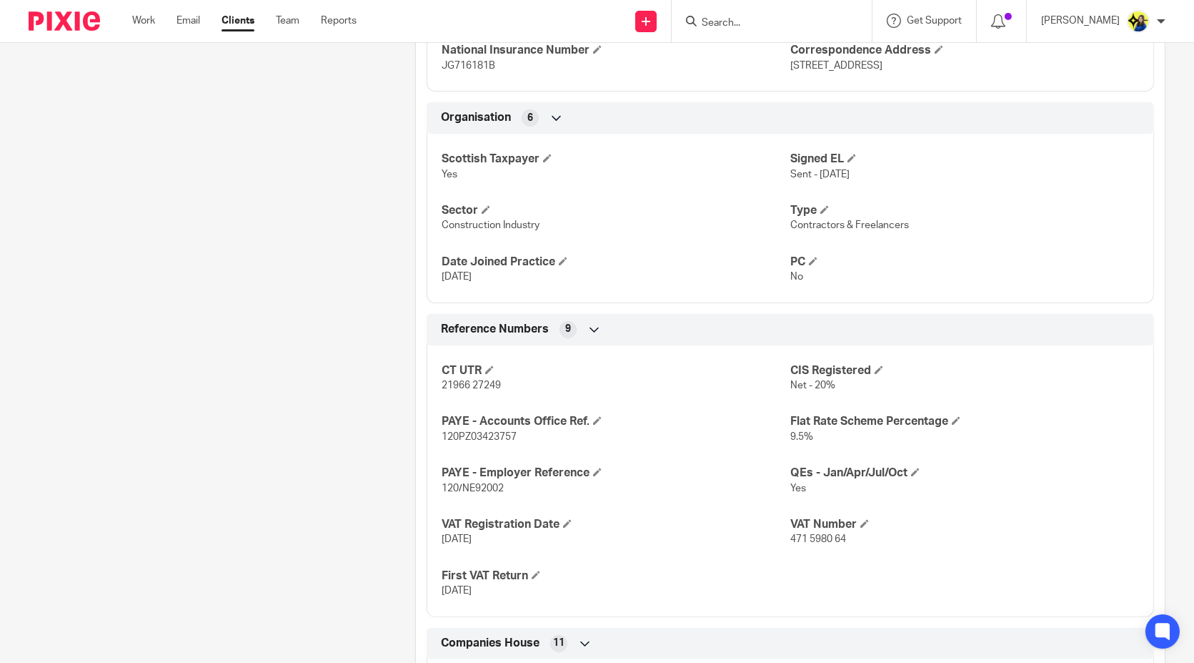
click at [357, 599] on div "Client contacts [PERSON_NAME] (Electrician) 07821 134 870 [PERSON_NAME][EMAIL_A…" at bounding box center [199, 217] width 387 height 1719
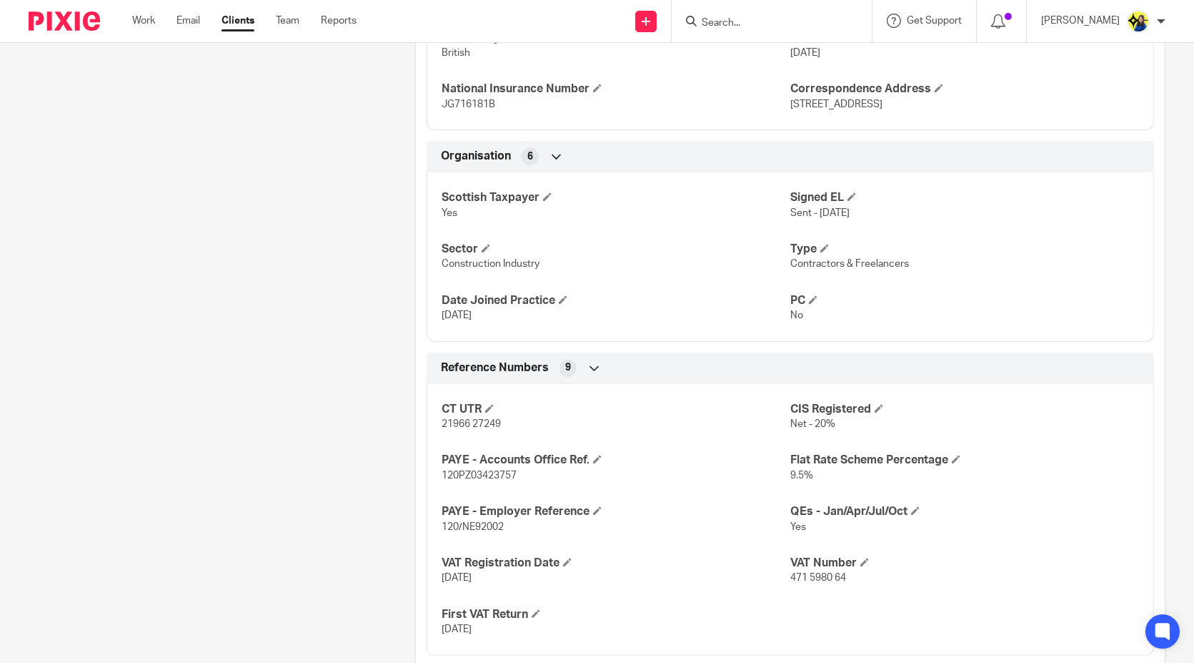
scroll to position [953, 0]
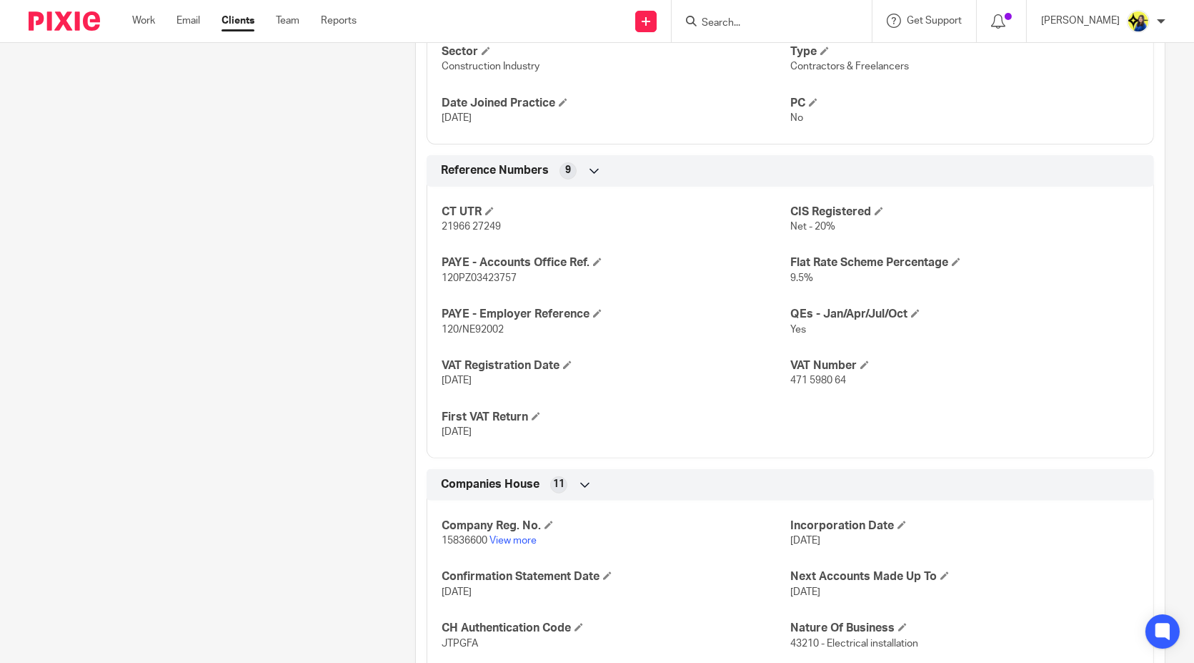
click at [301, 605] on div "Client contacts [PERSON_NAME] (Electrician) 07821 134 870 [PERSON_NAME][EMAIL_A…" at bounding box center [199, 58] width 387 height 1719
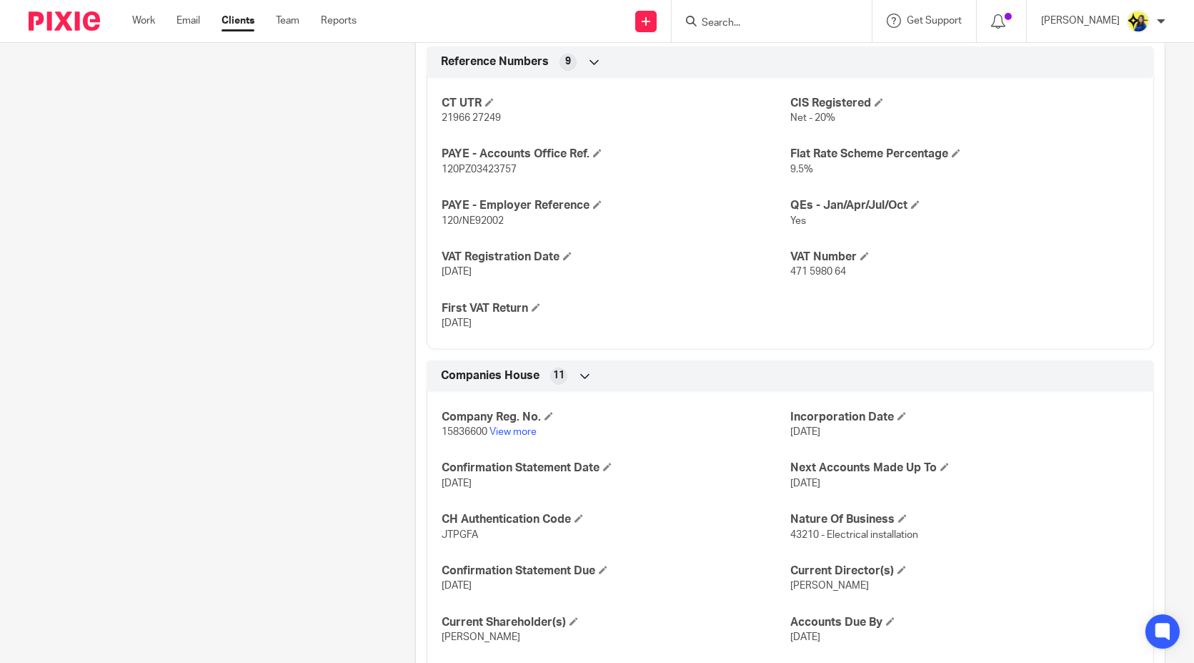
scroll to position [1191, 0]
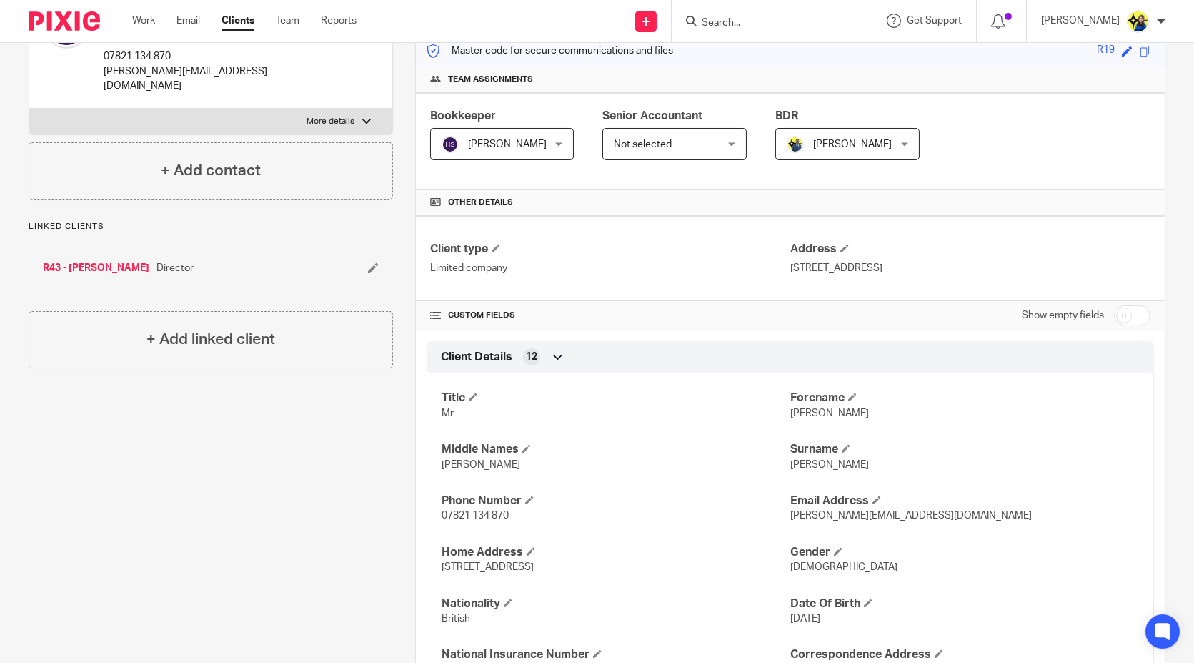
scroll to position [317, 0]
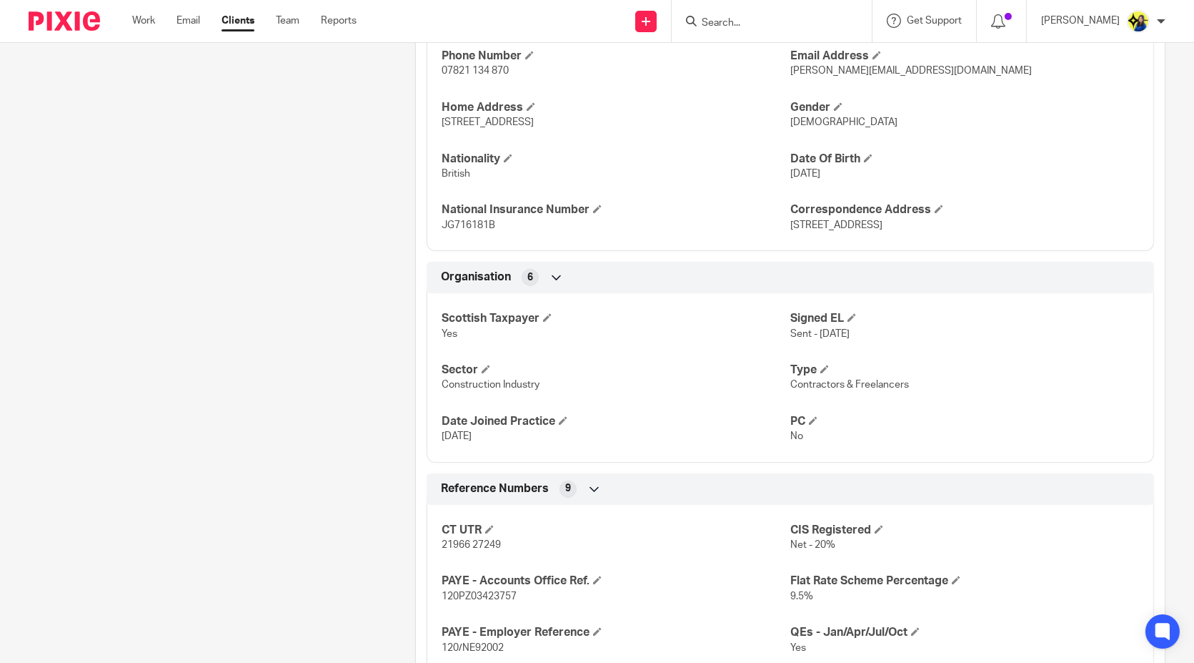
scroll to position [873, 0]
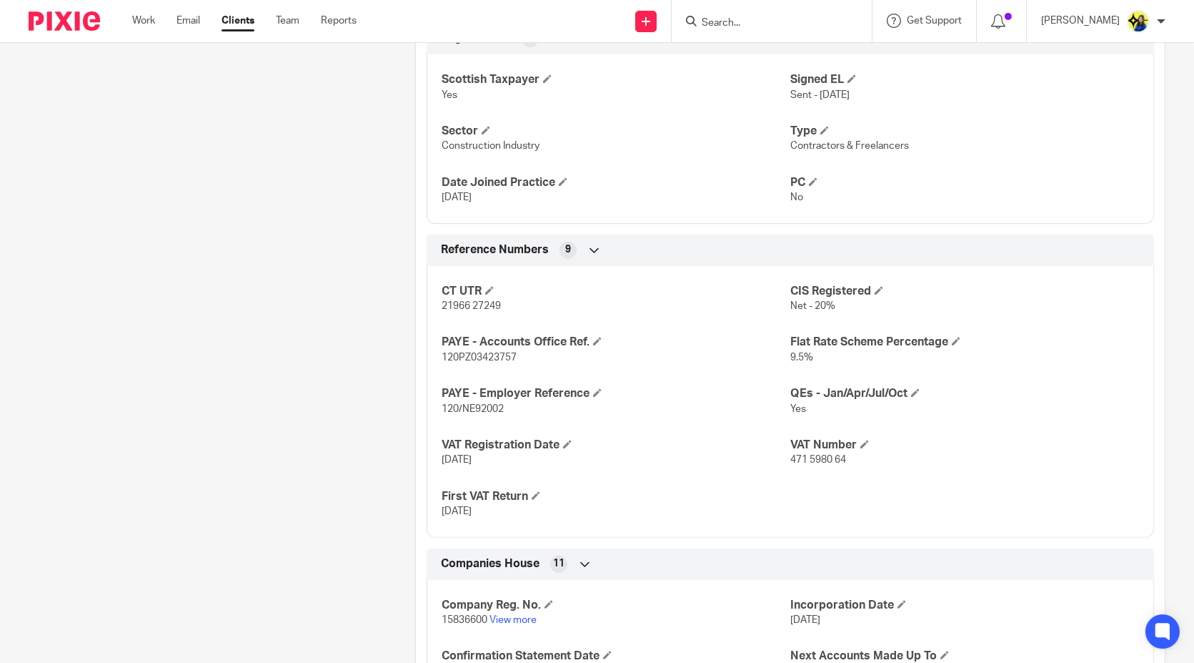
click at [253, 463] on div "Client contacts Nicholas Reid (Electrician) 07821 134 870 nicholas.reid1989x@gm…" at bounding box center [199, 138] width 387 height 1719
click at [338, 430] on div "Client contacts Nicholas Reid (Electrician) 07821 134 870 nicholas.reid1989x@gm…" at bounding box center [199, 138] width 387 height 1719
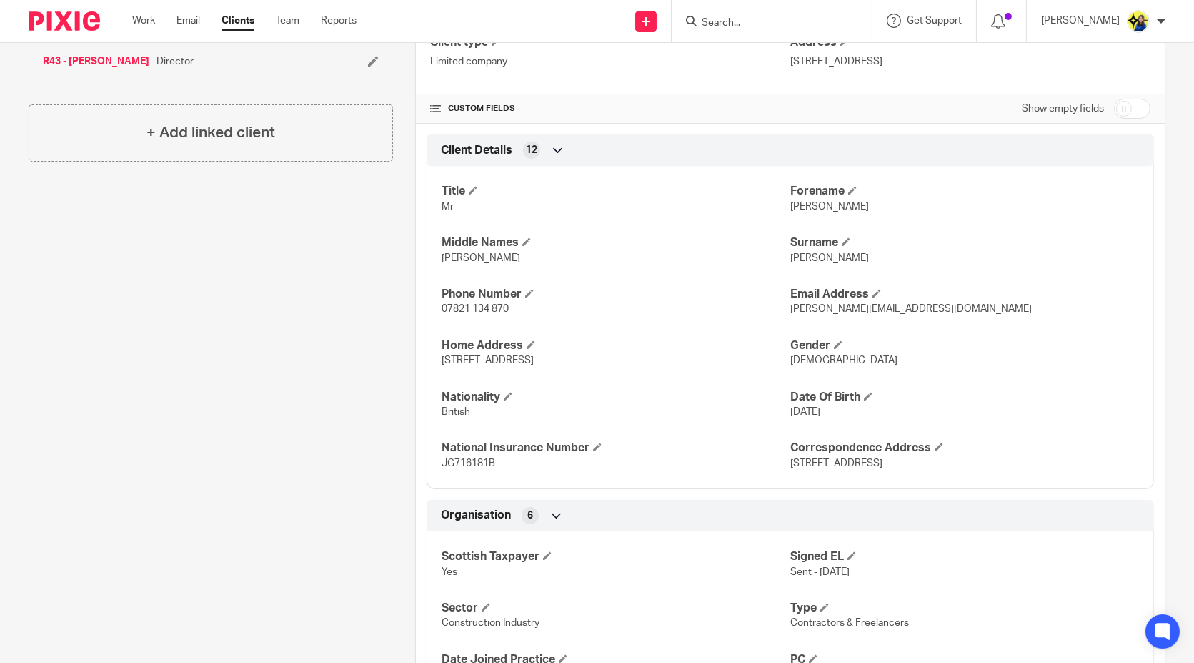
click at [304, 408] on div "Client contacts Nicholas Reid (Electrician) 07821 134 870 nicholas.reid1989x@gm…" at bounding box center [199, 615] width 387 height 1719
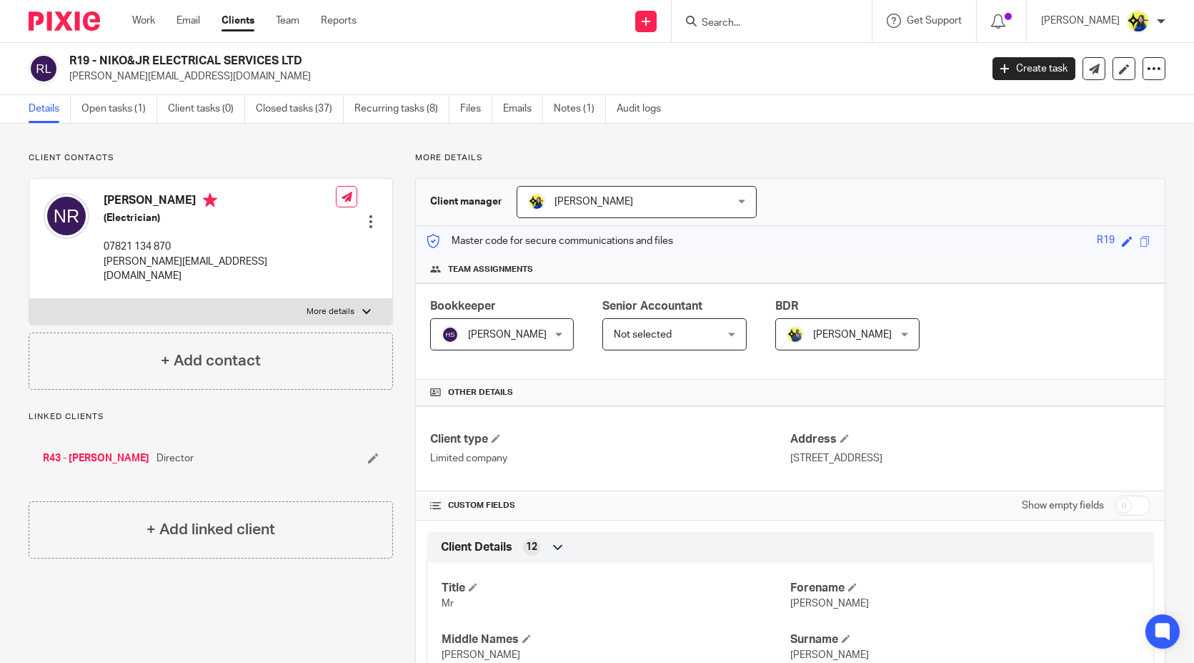
click at [819, 17] on input "Search" at bounding box center [764, 23] width 129 height 13
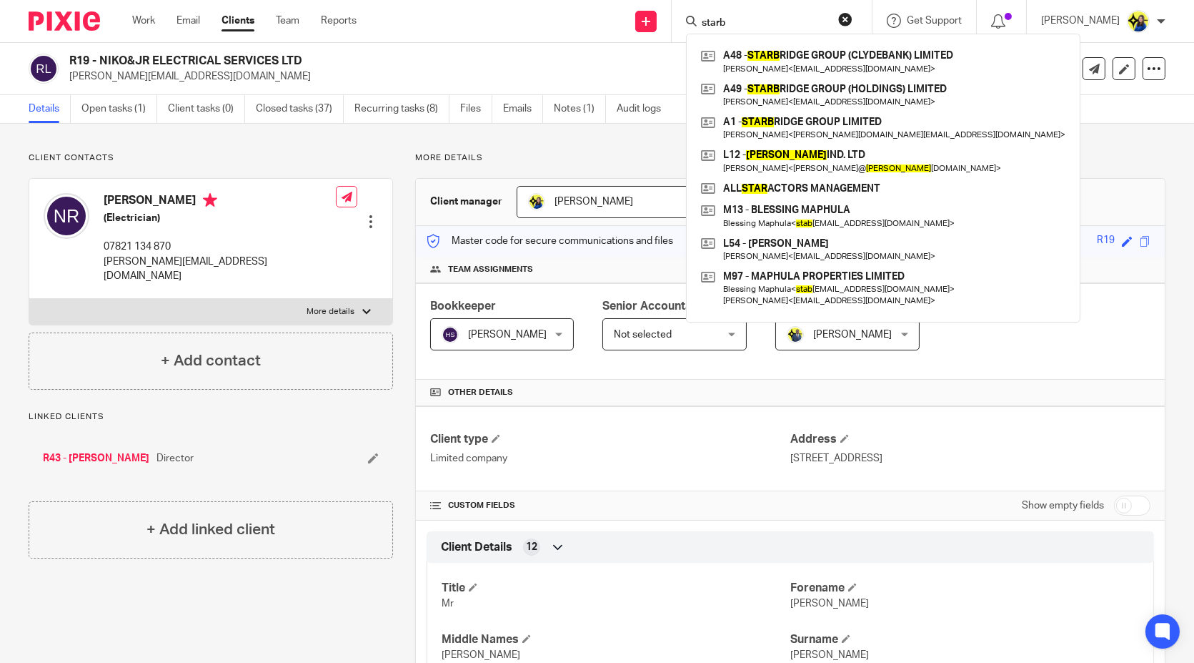
click at [794, 17] on input "starb" at bounding box center [764, 23] width 129 height 13
drag, startPoint x: 793, startPoint y: 22, endPoint x: 716, endPoint y: 19, distance: 77.2
click at [716, 19] on div "starb A48 - STARB RIDGE GROUP (CLYDEBANK) LIMITED Benjamin Ajala < yemi@1stclas…" at bounding box center [772, 21] width 200 height 42
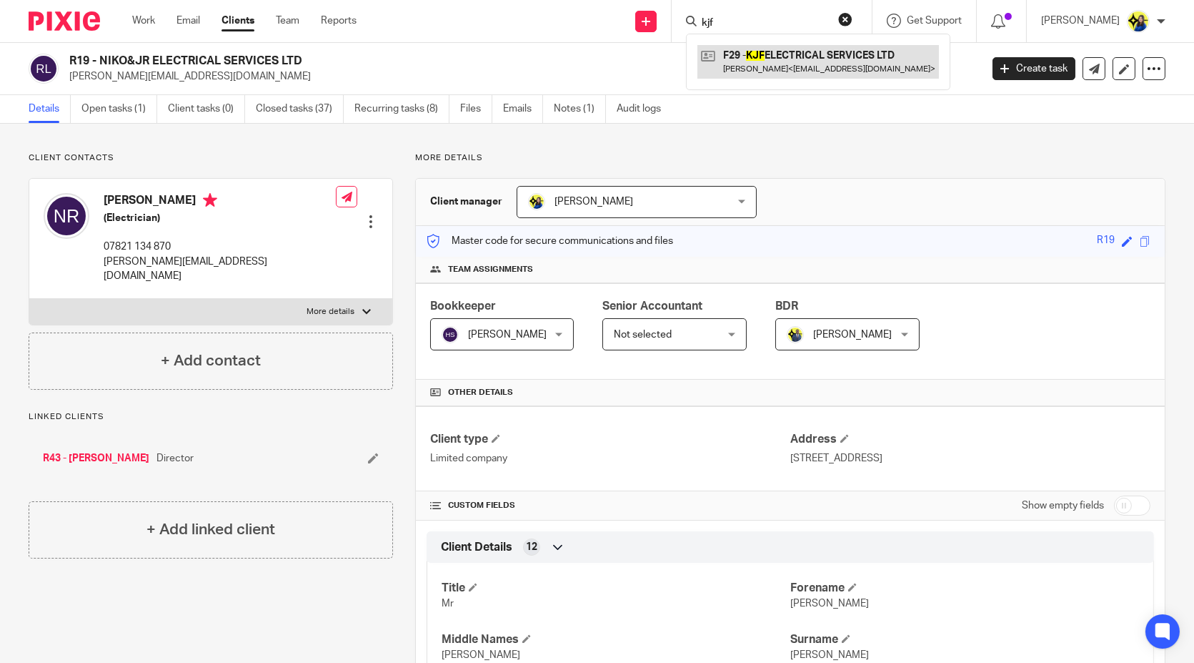
type input "kjf"
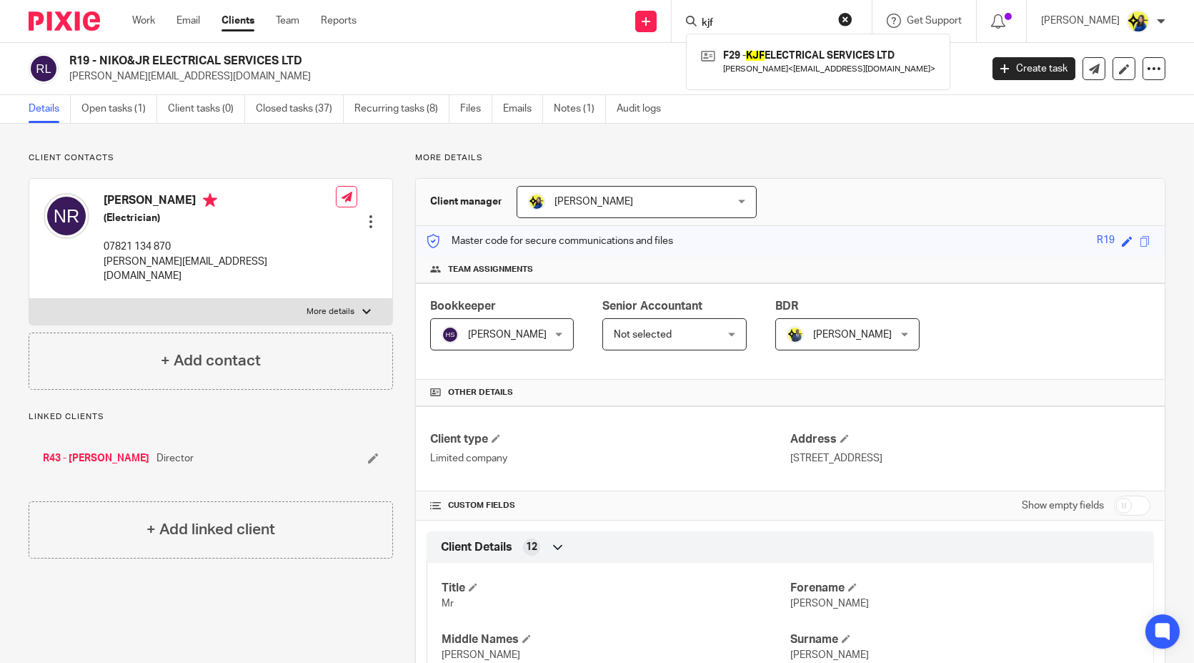
drag, startPoint x: 806, startPoint y: 19, endPoint x: 668, endPoint y: 19, distance: 138.7
click at [668, 19] on div "Send new email Create task Add client Request signature kjf F29 - KJF ELECTRICA…" at bounding box center [786, 21] width 816 height 42
type input "n8"
click at [862, 55] on link at bounding box center [819, 61] width 242 height 33
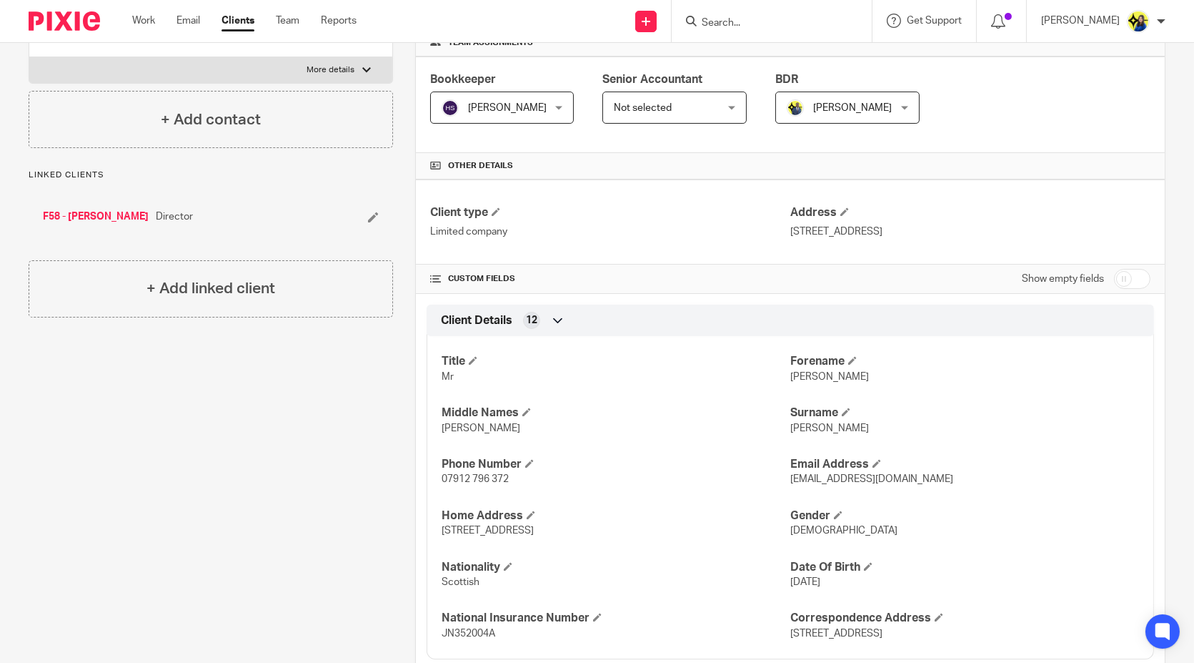
scroll to position [397, 0]
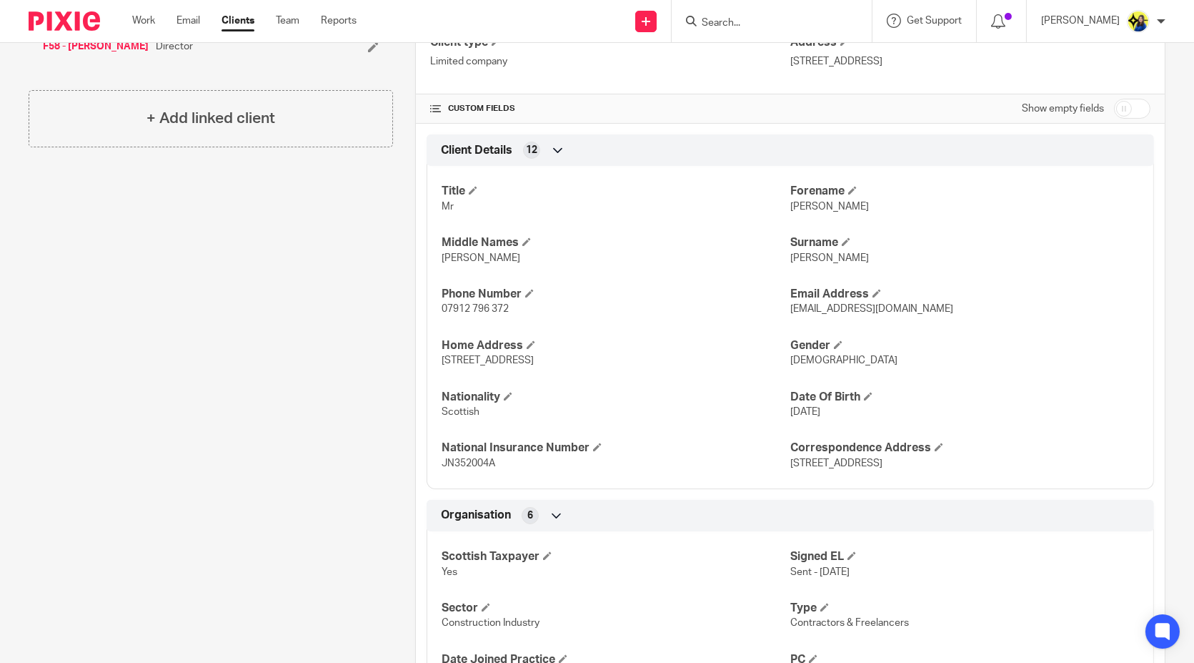
click at [274, 393] on div "Client contacts Kevin Farley (Electrician) 07912 796 372 kev.milk88@gmail.com E…" at bounding box center [199, 615] width 387 height 1719
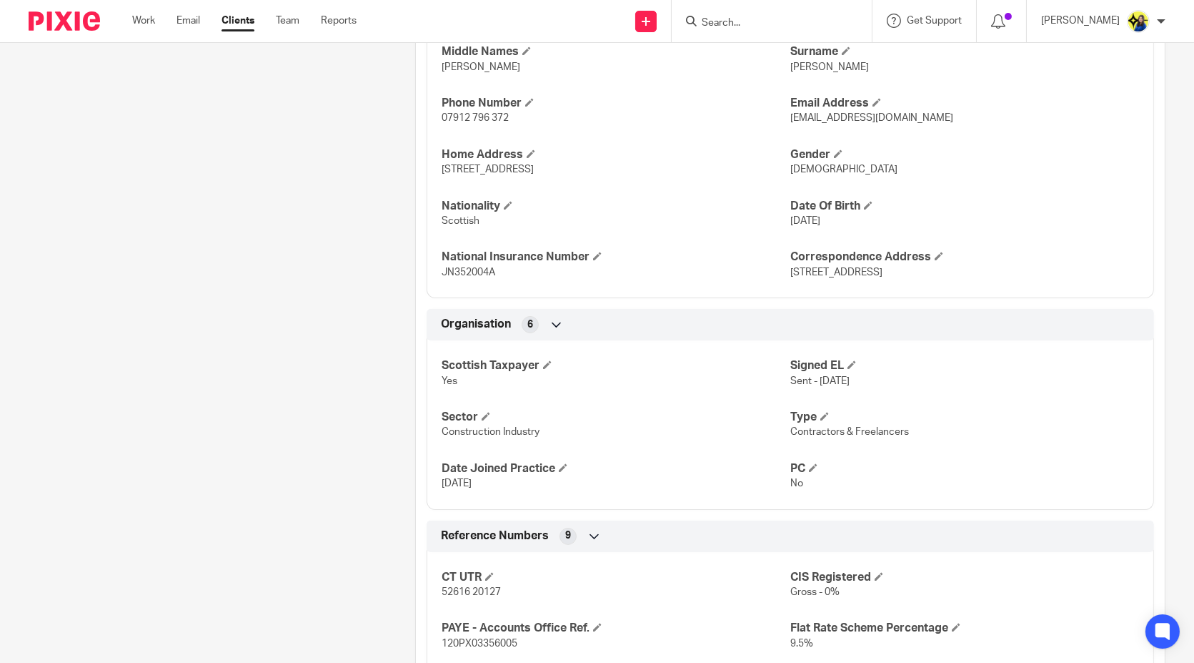
scroll to position [635, 0]
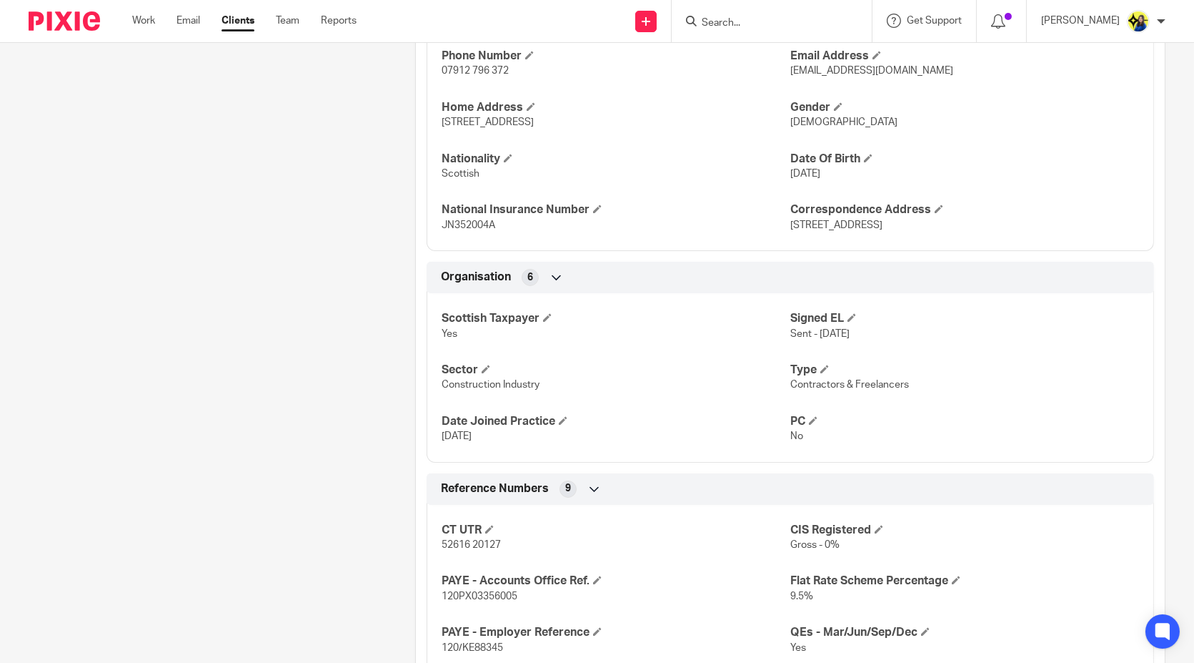
click at [279, 393] on div "Client contacts Kevin Farley (Electrician) 07912 796 372 kev.milk88@gmail.com E…" at bounding box center [199, 377] width 387 height 1719
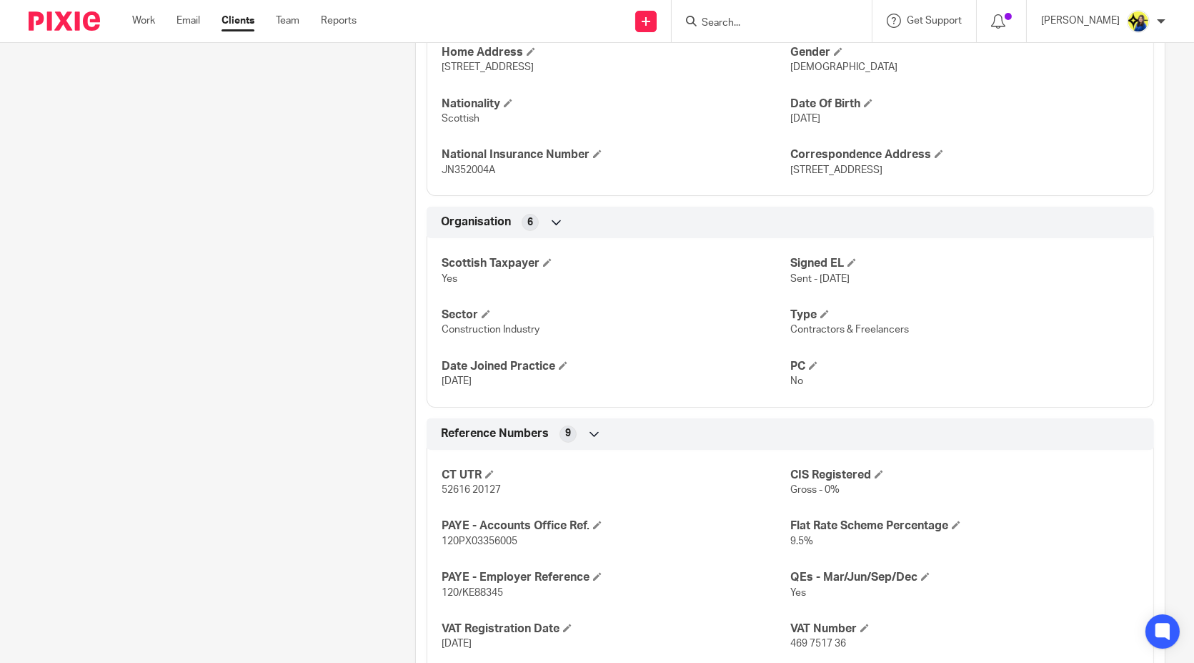
scroll to position [715, 0]
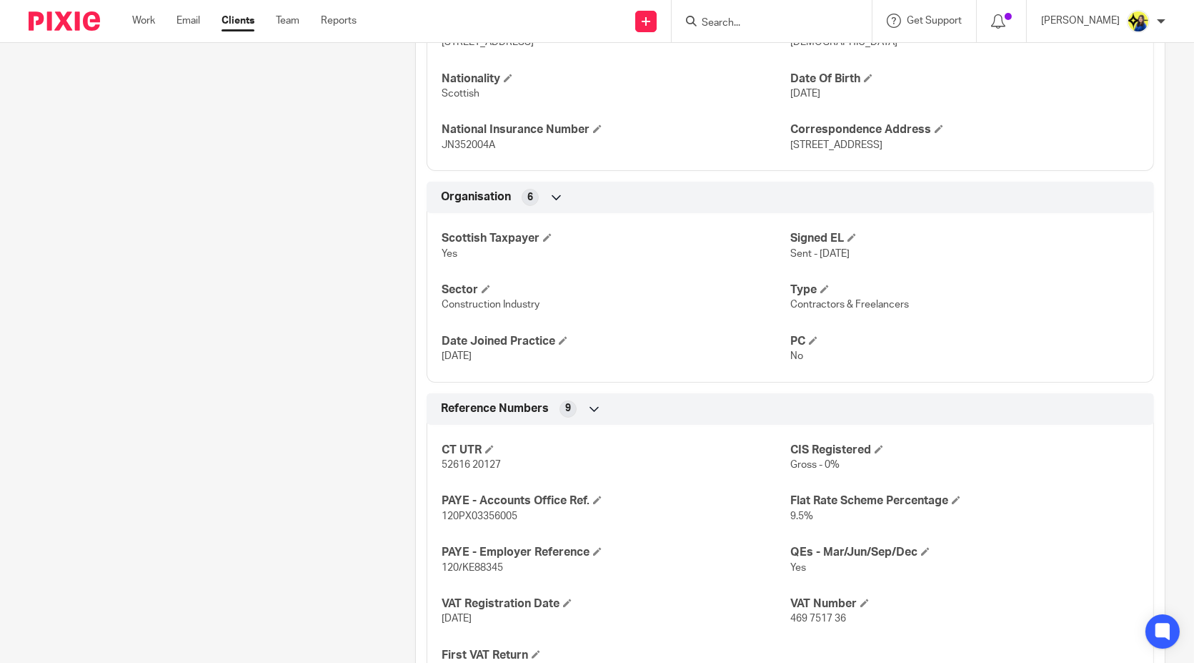
click at [286, 391] on div "Client contacts Kevin Farley (Electrician) 07912 796 372 kev.milk88@gmail.com E…" at bounding box center [199, 296] width 387 height 1719
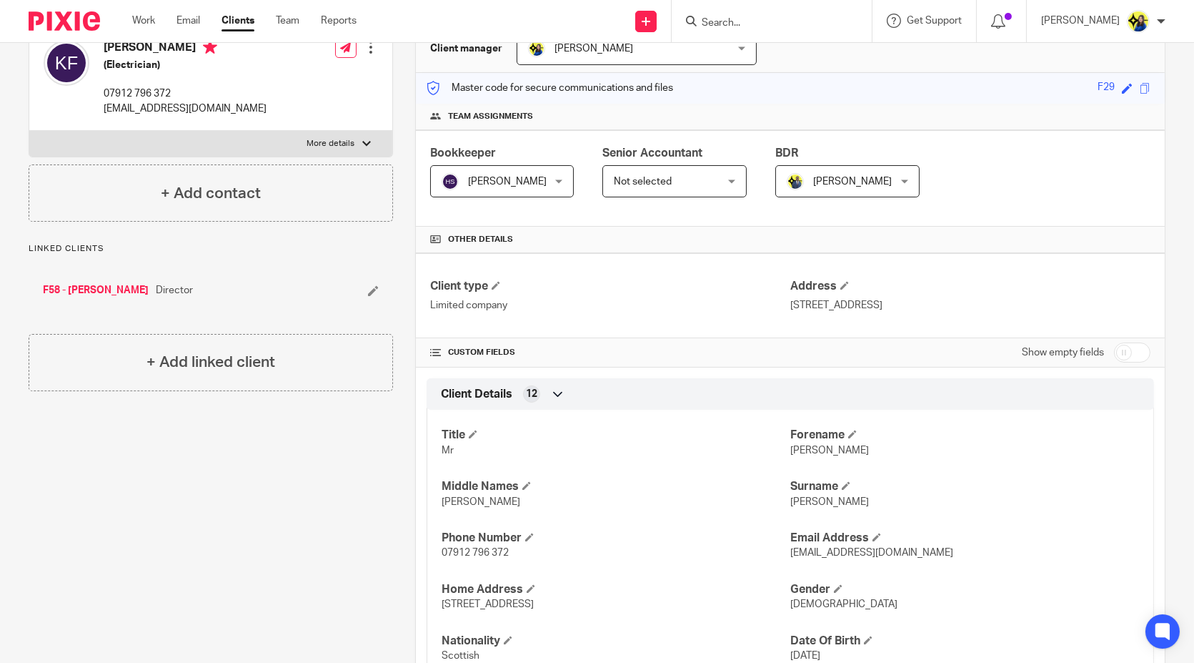
scroll to position [317, 0]
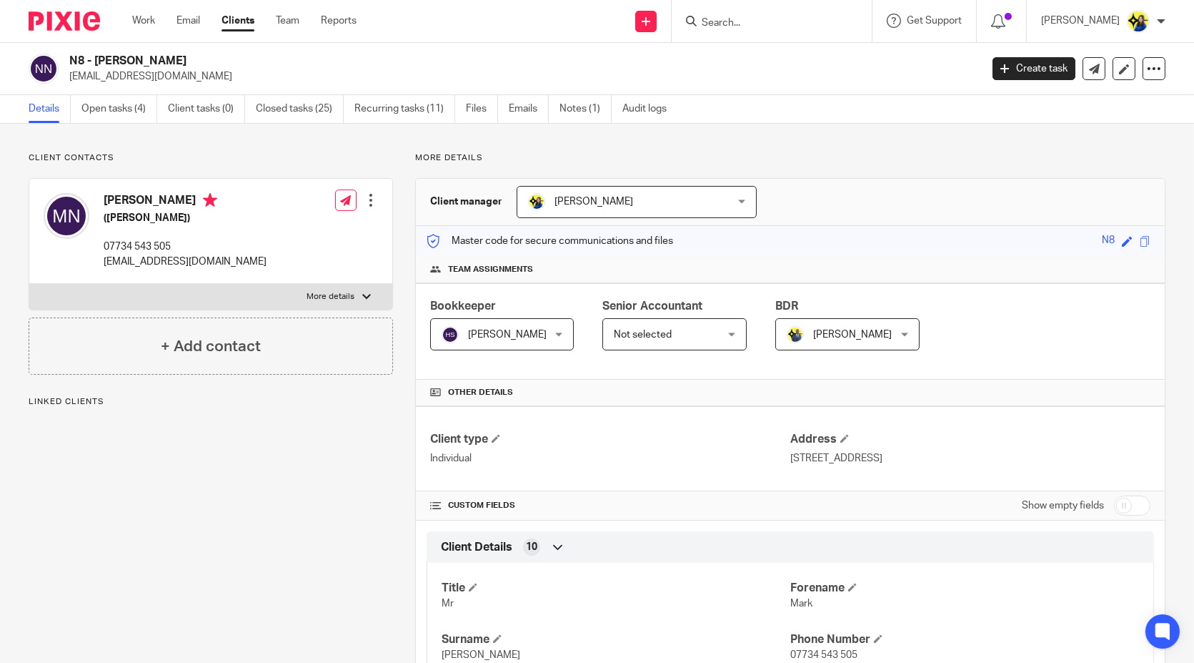
click at [130, 116] on link "Open tasks (4)" at bounding box center [119, 109] width 76 height 28
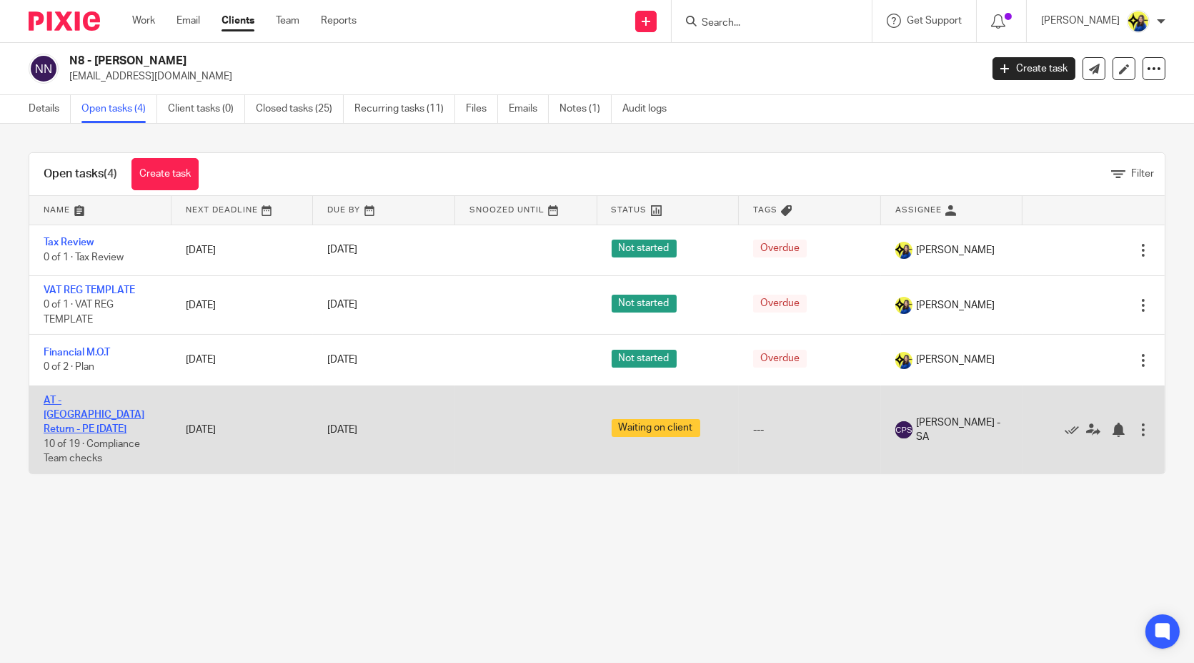
click at [133, 395] on link "AT - [GEOGRAPHIC_DATA] Return - PE [DATE]" at bounding box center [94, 414] width 101 height 39
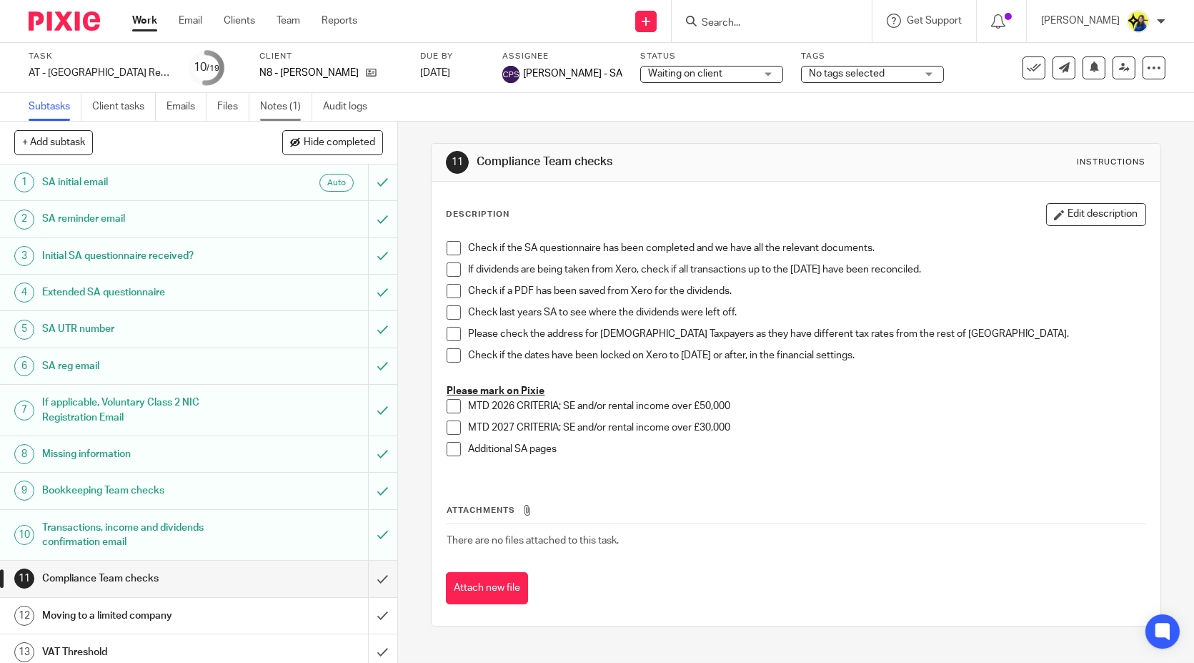
click at [267, 99] on link "Notes (1)" at bounding box center [286, 107] width 52 height 28
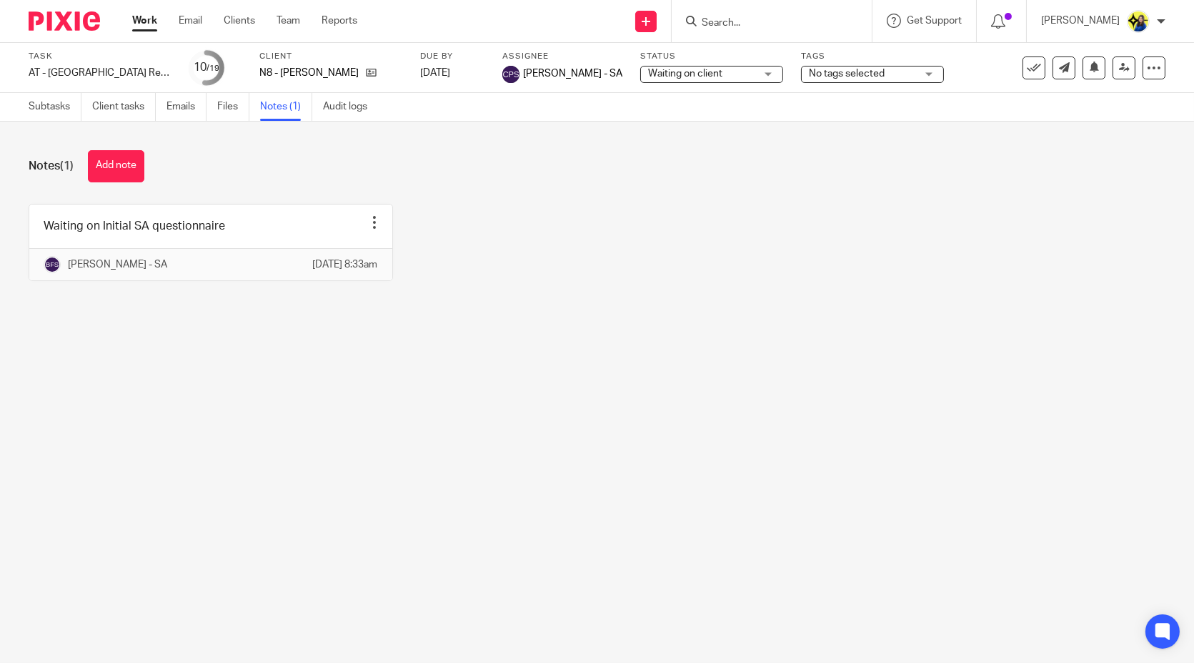
drag, startPoint x: 634, startPoint y: 450, endPoint x: 627, endPoint y: 575, distance: 126.0
click at [632, 460] on main "Task AT - SA Return - PE 05-04-2025 Save AT - SA Return - PE 05-04-2025 10 /19 …" at bounding box center [597, 331] width 1194 height 663
click at [815, 74] on span "No tags selected" at bounding box center [847, 74] width 76 height 10
click at [811, 94] on input "checkbox" at bounding box center [805, 97] width 27 height 27
checkbox input "true"
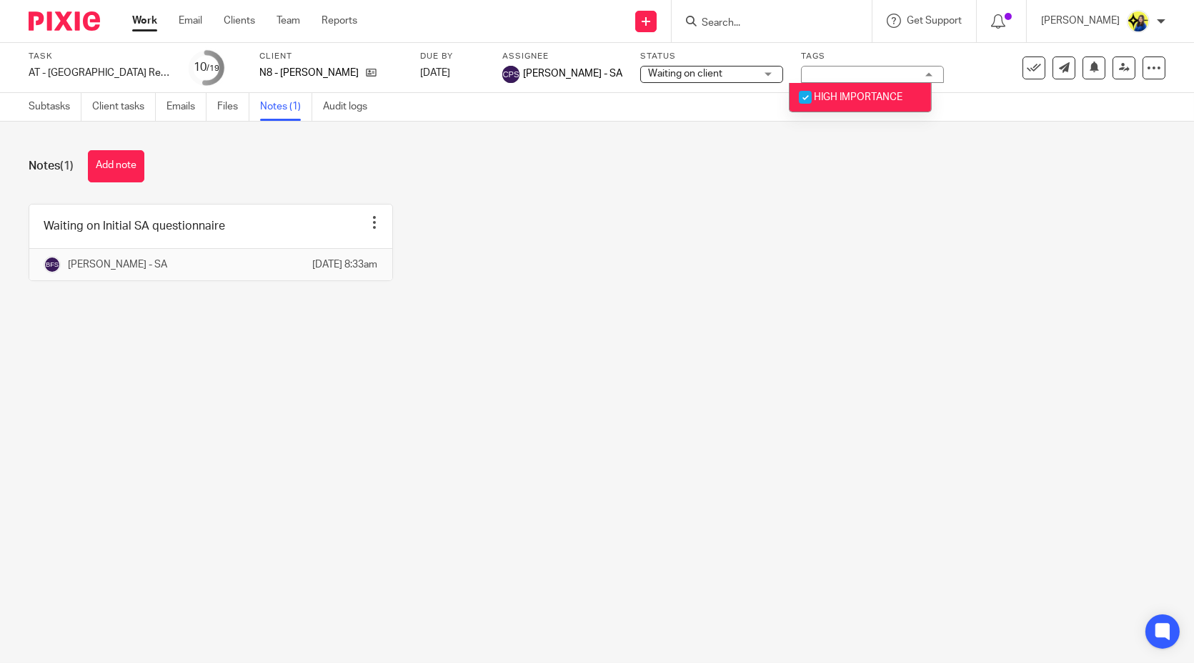
click at [666, 221] on div "Waiting on Initial SA questionnaire Edit note Delete note Bhumi Fulbaje - SA 27…" at bounding box center [585, 253] width 1159 height 99
click at [676, 240] on div "Waiting on Initial SA questionnaire Edit note Delete note Bhumi Fulbaje - SA 27…" at bounding box center [585, 253] width 1159 height 99
click at [674, 239] on div "Waiting on Initial SA questionnaire Edit note Delete note Bhumi Fulbaje - SA 27…" at bounding box center [585, 253] width 1159 height 99
click at [673, 233] on div "Waiting on Initial SA questionnaire Edit note Delete note Bhumi Fulbaje - SA 27…" at bounding box center [585, 253] width 1159 height 99
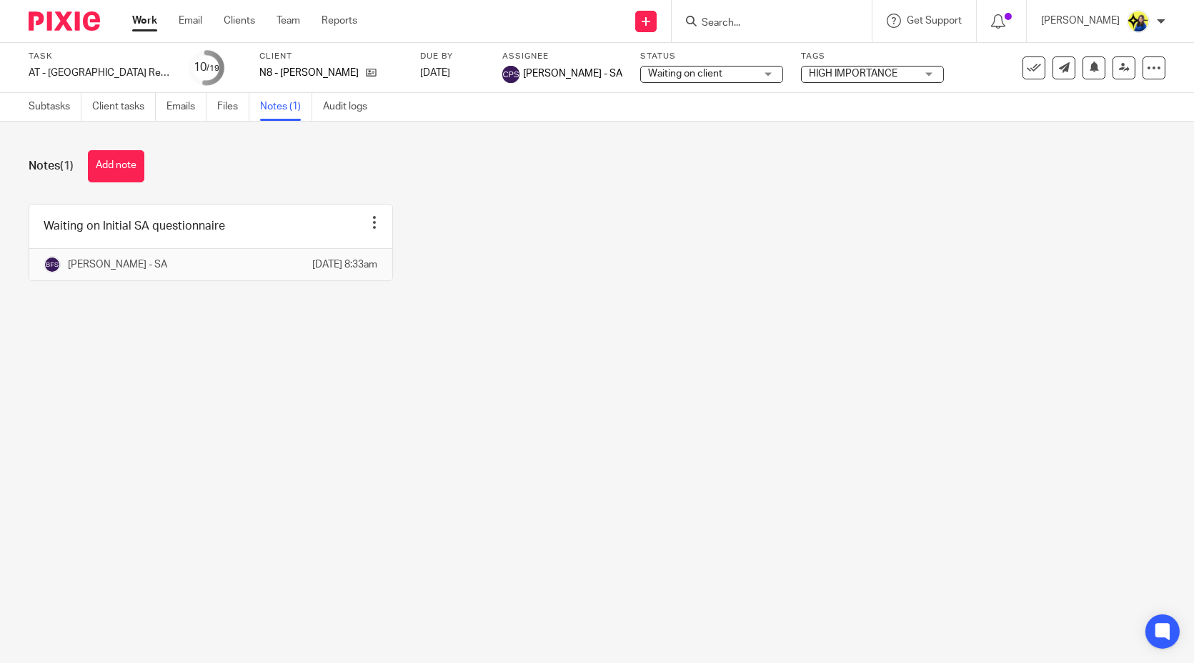
click at [658, 251] on div "Waiting on Initial SA questionnaire Edit note Delete note Bhumi Fulbaje - SA 27…" at bounding box center [585, 253] width 1159 height 99
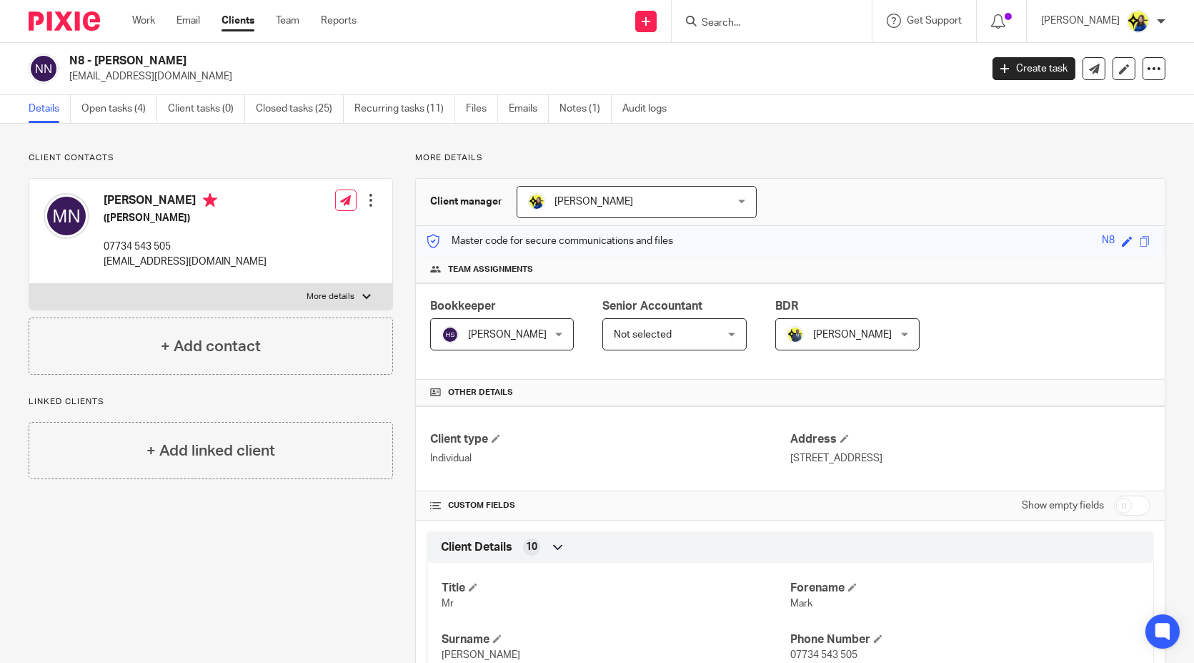
drag, startPoint x: 269, startPoint y: 89, endPoint x: 71, endPoint y: 86, distance: 198.7
click at [71, 86] on div "N8 - [PERSON_NAME] [EMAIL_ADDRESS][DOMAIN_NAME] Create task Update from Compani…" at bounding box center [597, 69] width 1194 height 52
copy p "[EMAIL_ADDRESS][DOMAIN_NAME]"
click at [779, 17] on input "Search" at bounding box center [764, 23] width 129 height 13
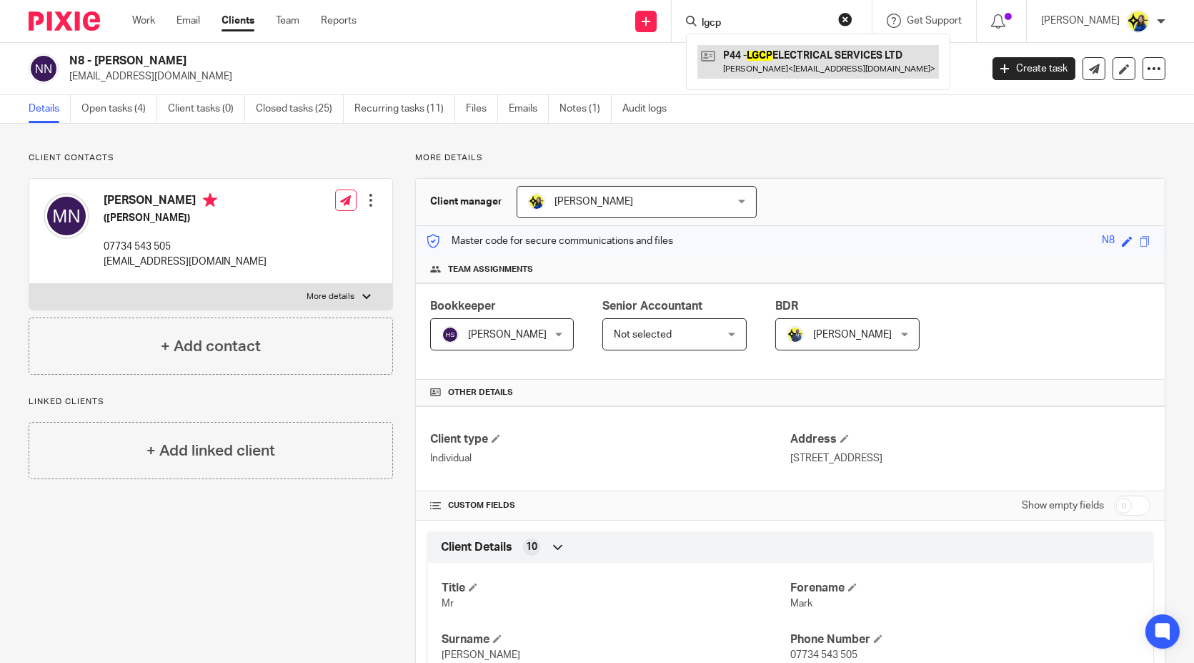
type input "lgcp"
click at [802, 54] on link at bounding box center [819, 61] width 242 height 33
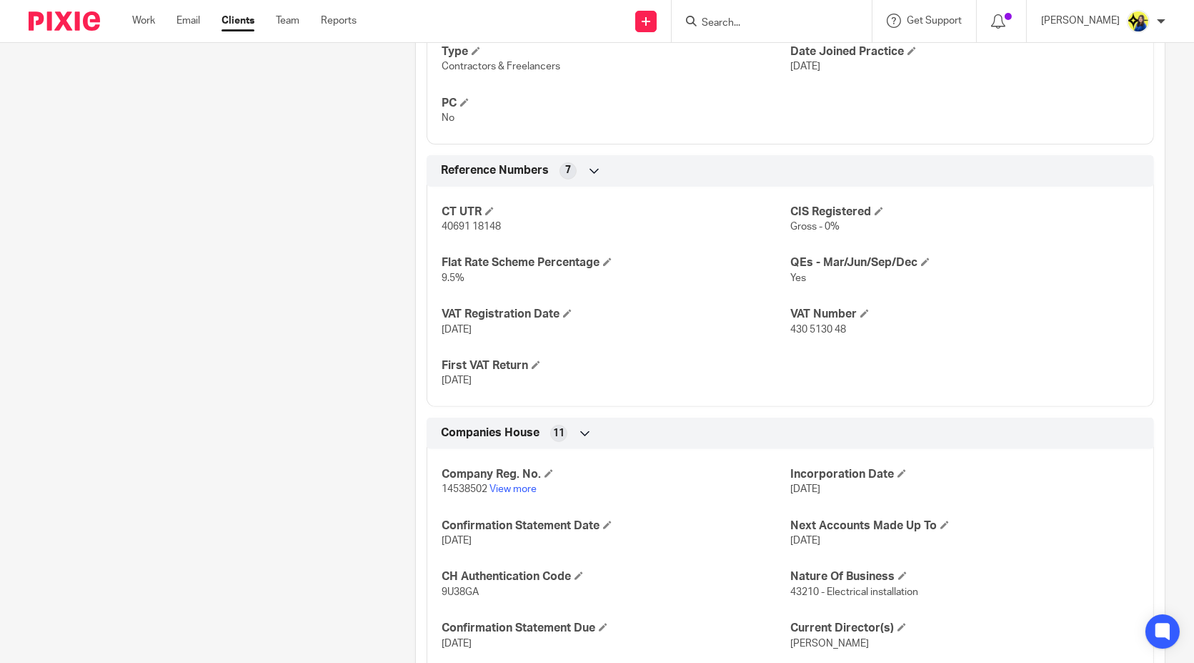
scroll to position [1111, 0]
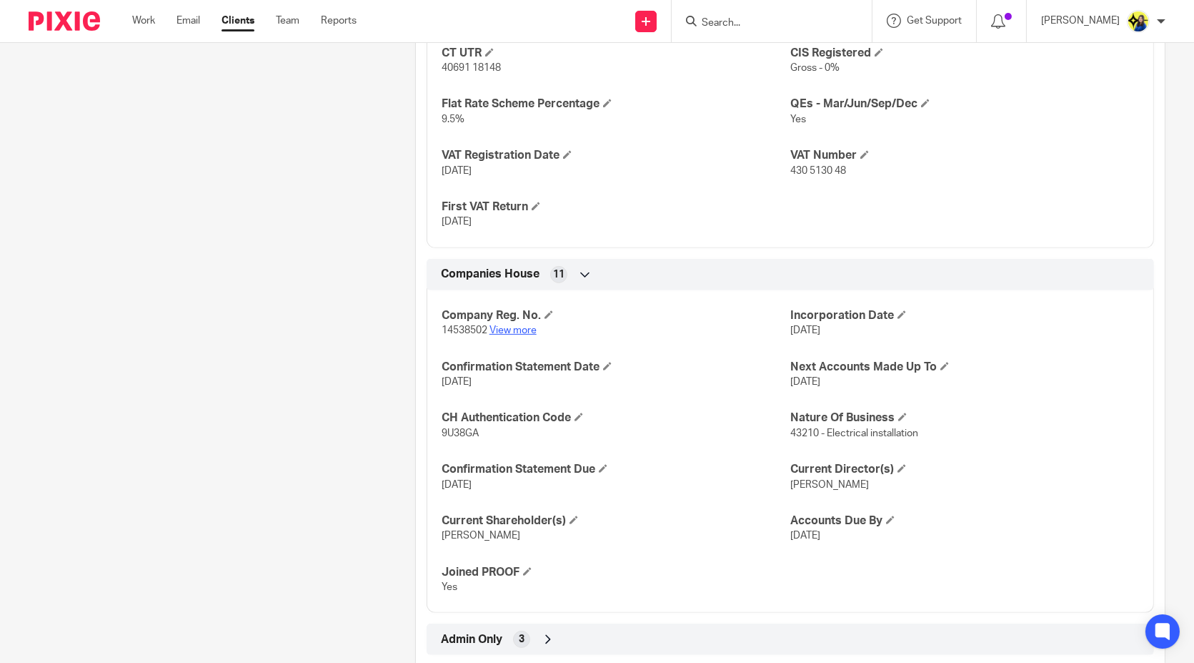
click at [512, 325] on link "View more" at bounding box center [513, 330] width 47 height 10
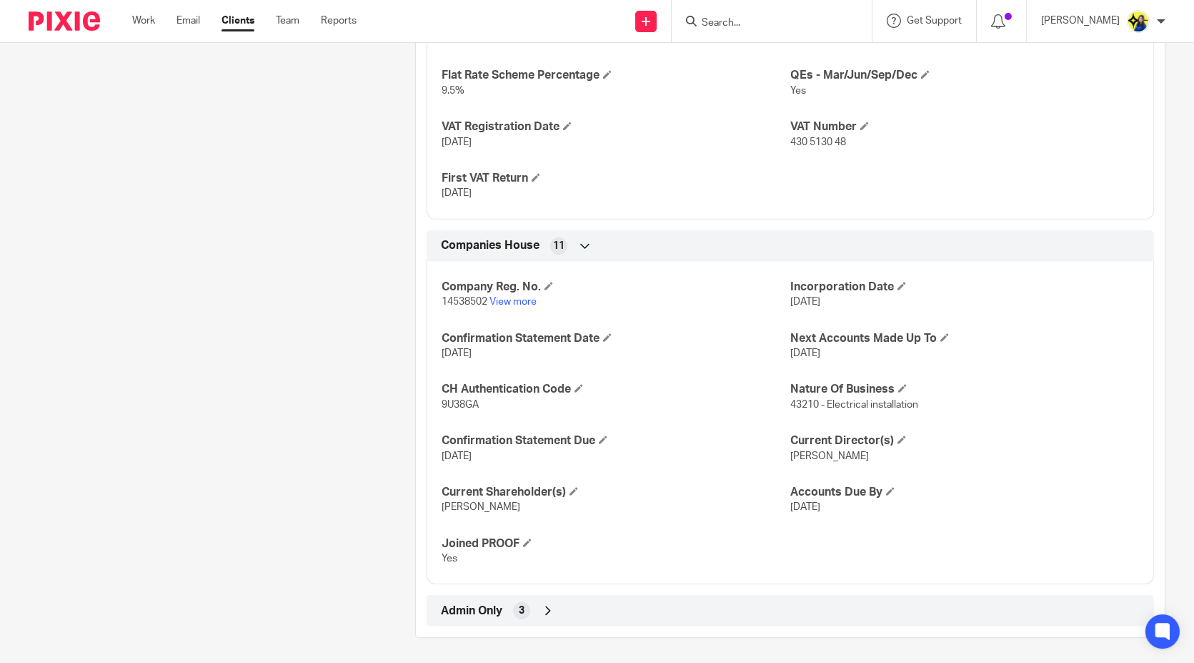
scroll to position [1141, 0]
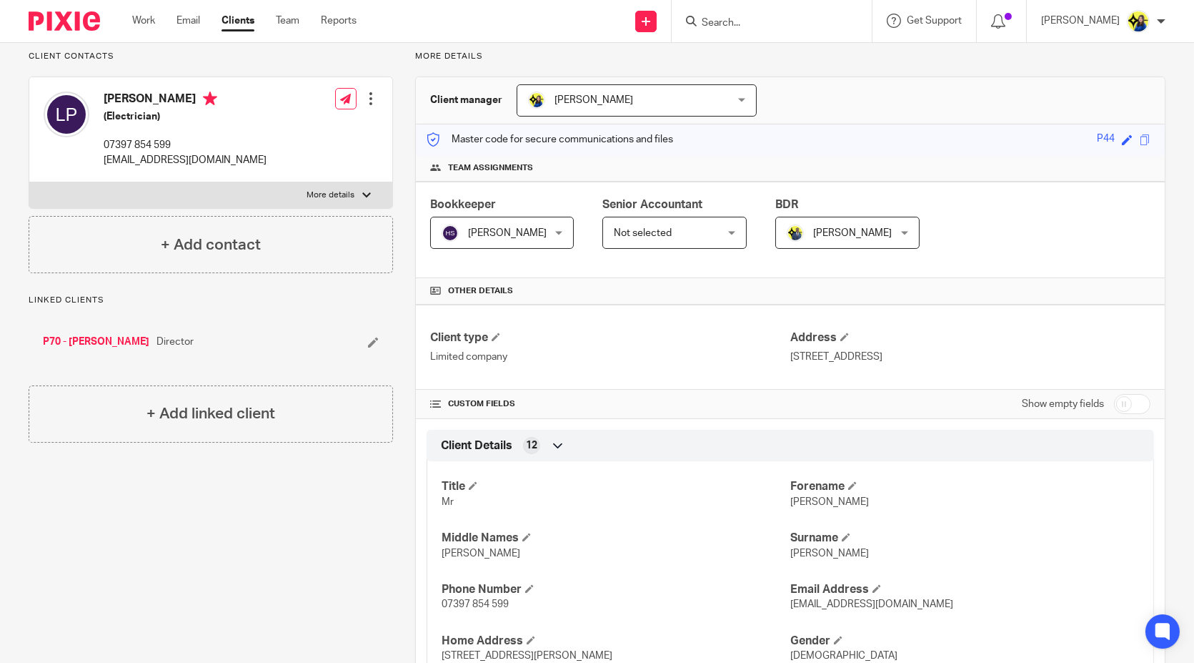
scroll to position [0, 0]
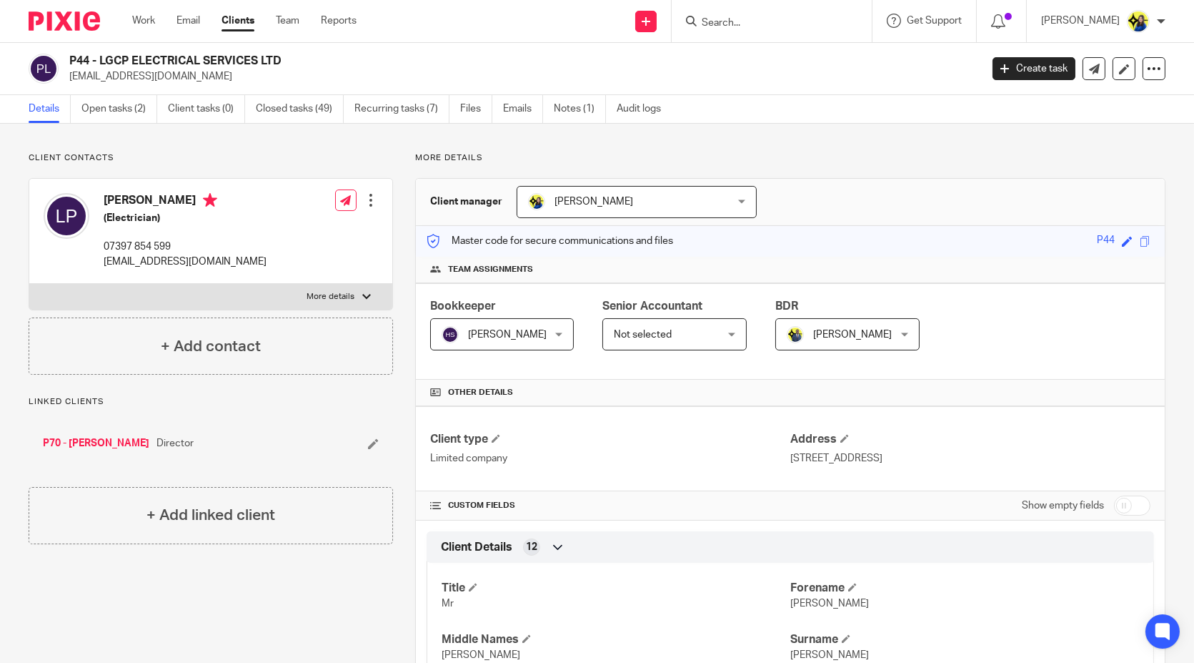
click at [330, 154] on p "Client contacts" at bounding box center [211, 157] width 365 height 11
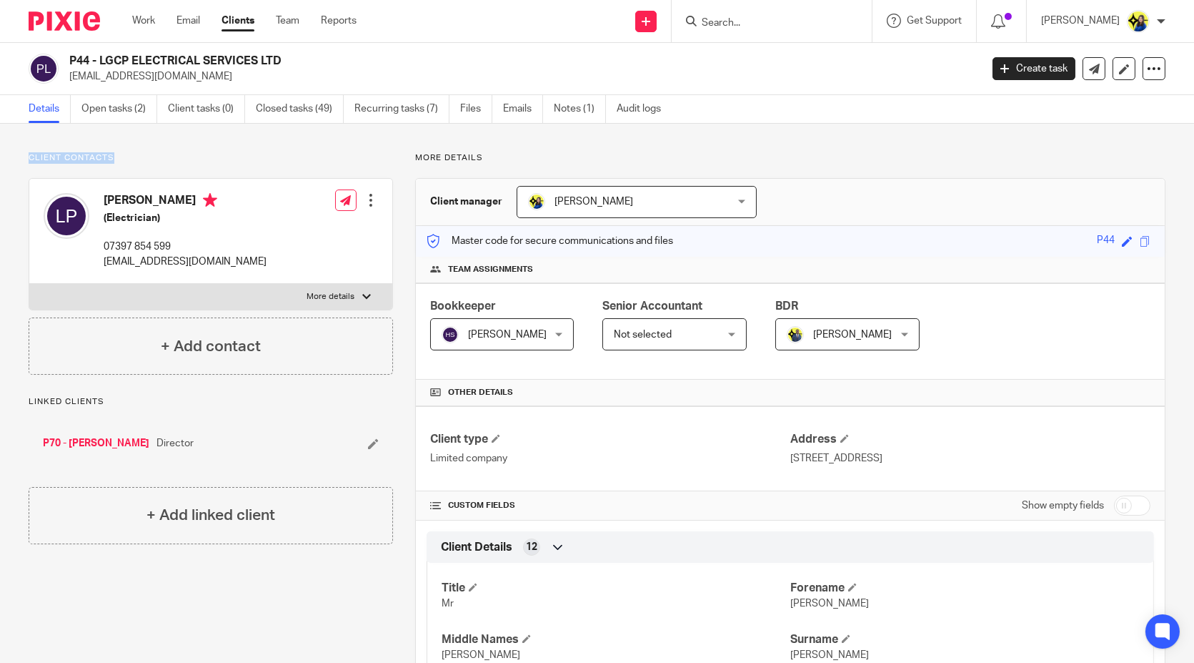
click at [330, 154] on p "Client contacts" at bounding box center [211, 157] width 365 height 11
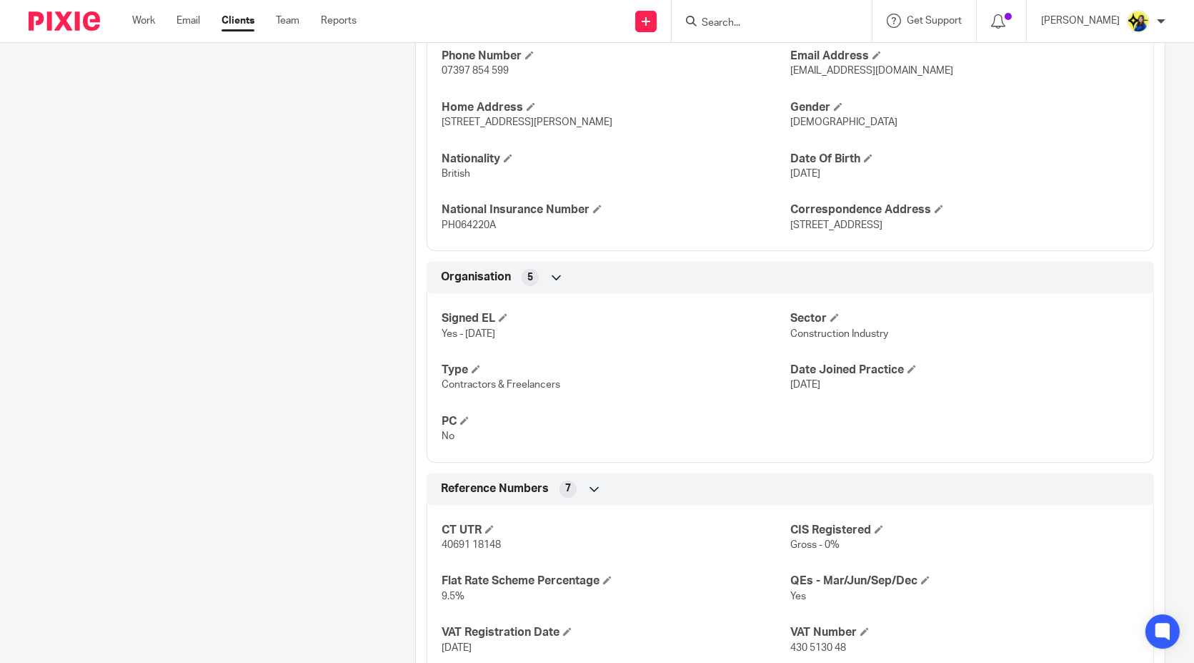
click at [275, 518] on div "Client contacts Liam Penny (Electrician) 07397 854 599 liampenny_16@hotmail.com…" at bounding box center [199, 330] width 387 height 1625
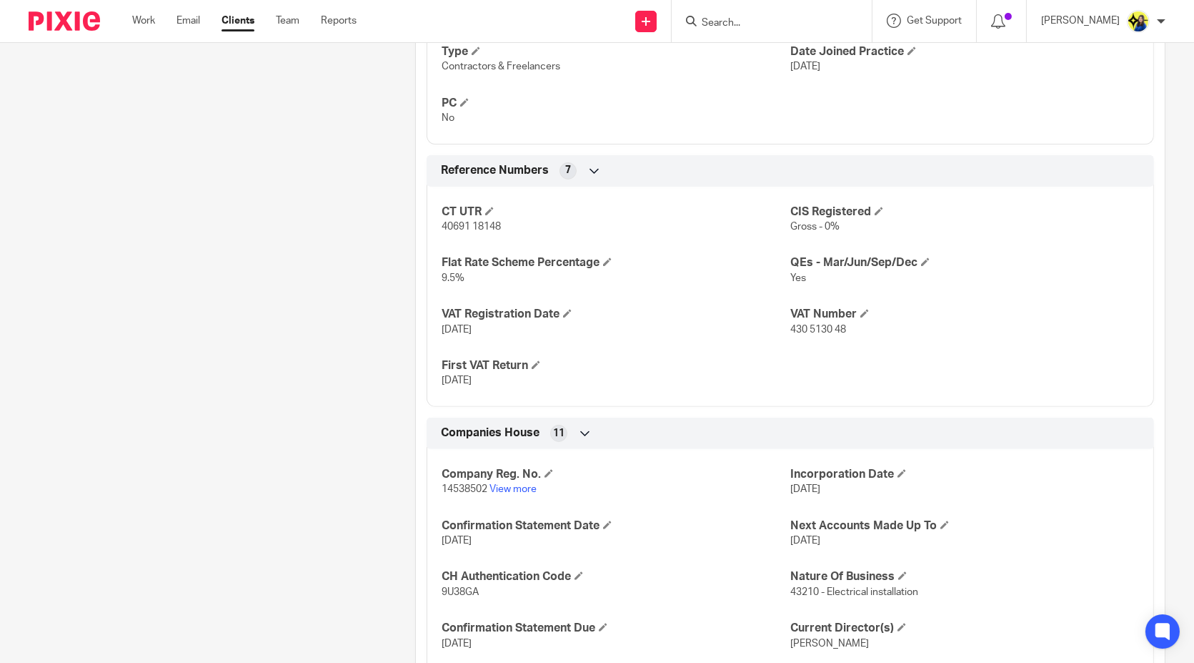
click at [287, 501] on div "Client contacts Liam Penny (Electrician) 07397 854 599 liampenny_16@hotmail.com…" at bounding box center [199, 11] width 387 height 1625
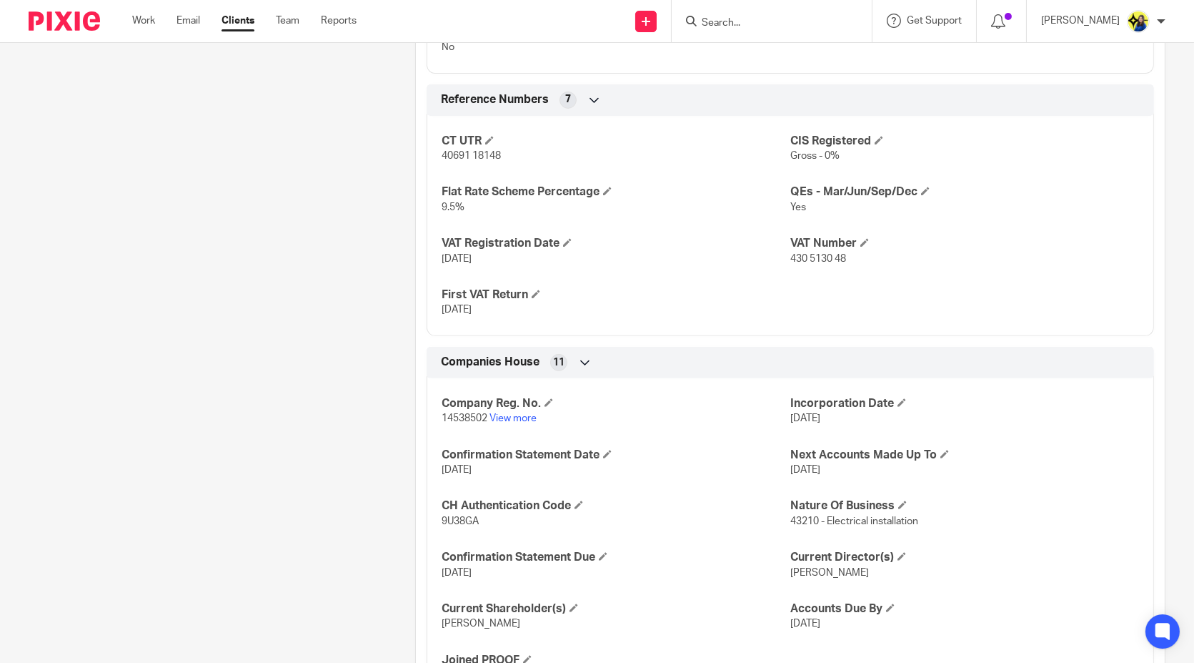
scroll to position [1111, 0]
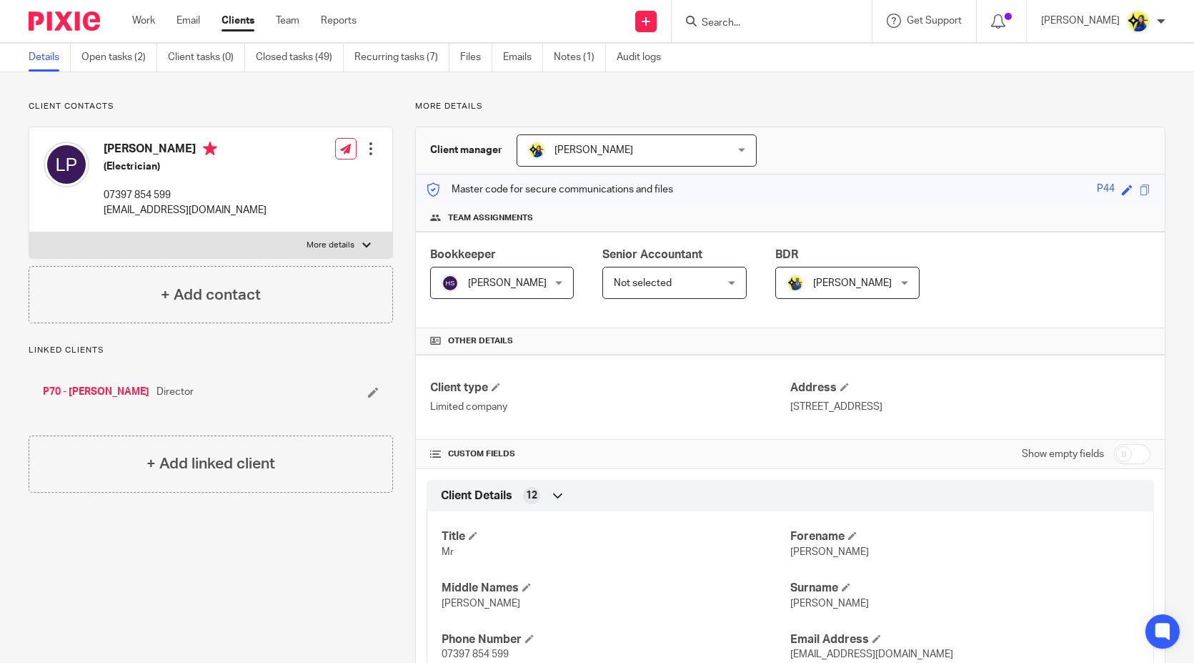
scroll to position [0, 0]
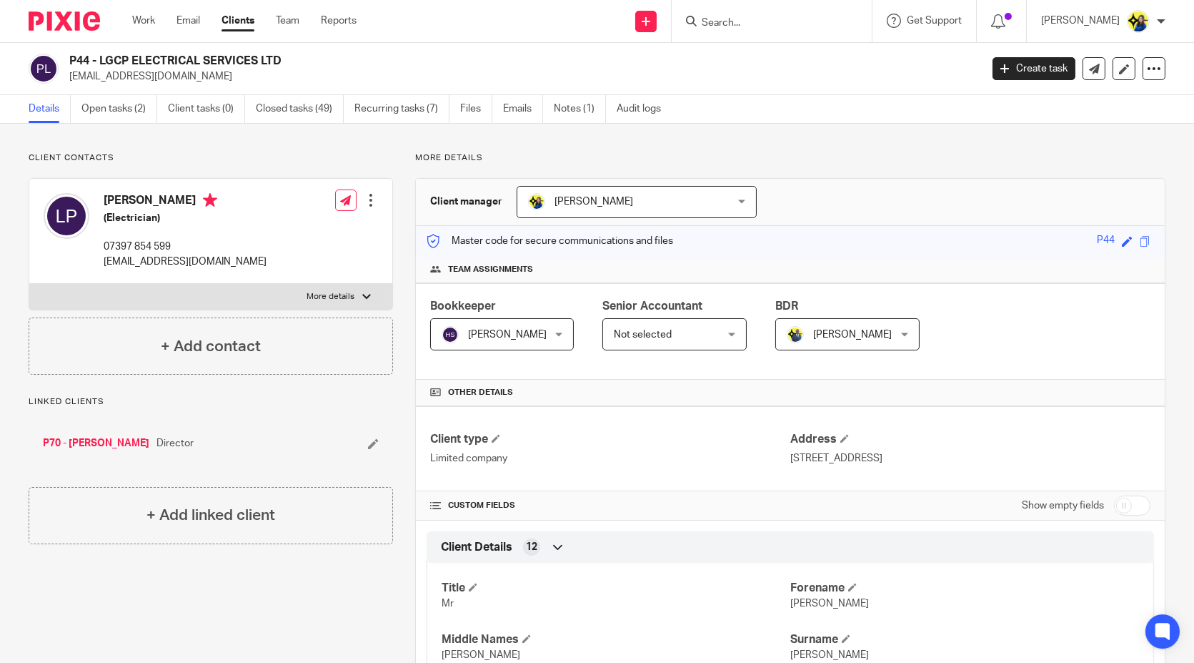
click at [196, 163] on p "Client contacts" at bounding box center [211, 157] width 365 height 11
click at [273, 110] on link "Closed tasks (49)" at bounding box center [300, 109] width 88 height 28
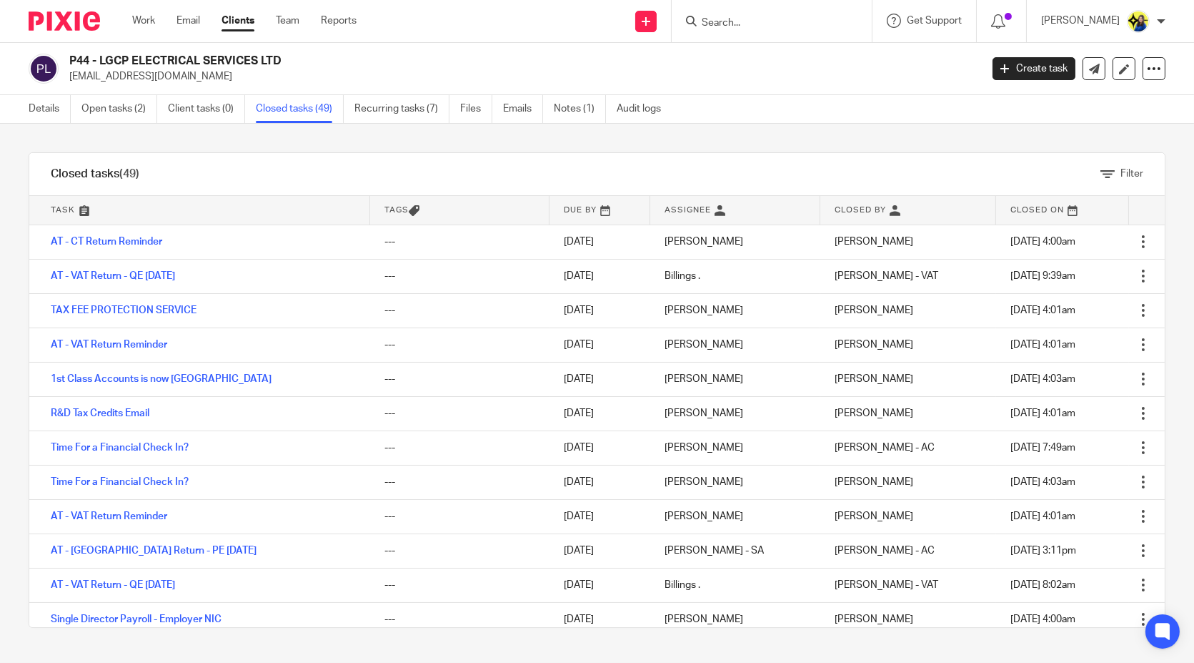
drag, startPoint x: 203, startPoint y: 76, endPoint x: 68, endPoint y: 86, distance: 135.4
click at [68, 86] on div "P44 - LGCP ELECTRICAL SERVICES LTD [EMAIL_ADDRESS][DOMAIN_NAME] Create task Upd…" at bounding box center [597, 69] width 1194 height 52
click at [110, 108] on link "Open tasks (2)" at bounding box center [119, 109] width 76 height 28
